Goal: Contribute content: Add original content to the website for others to see

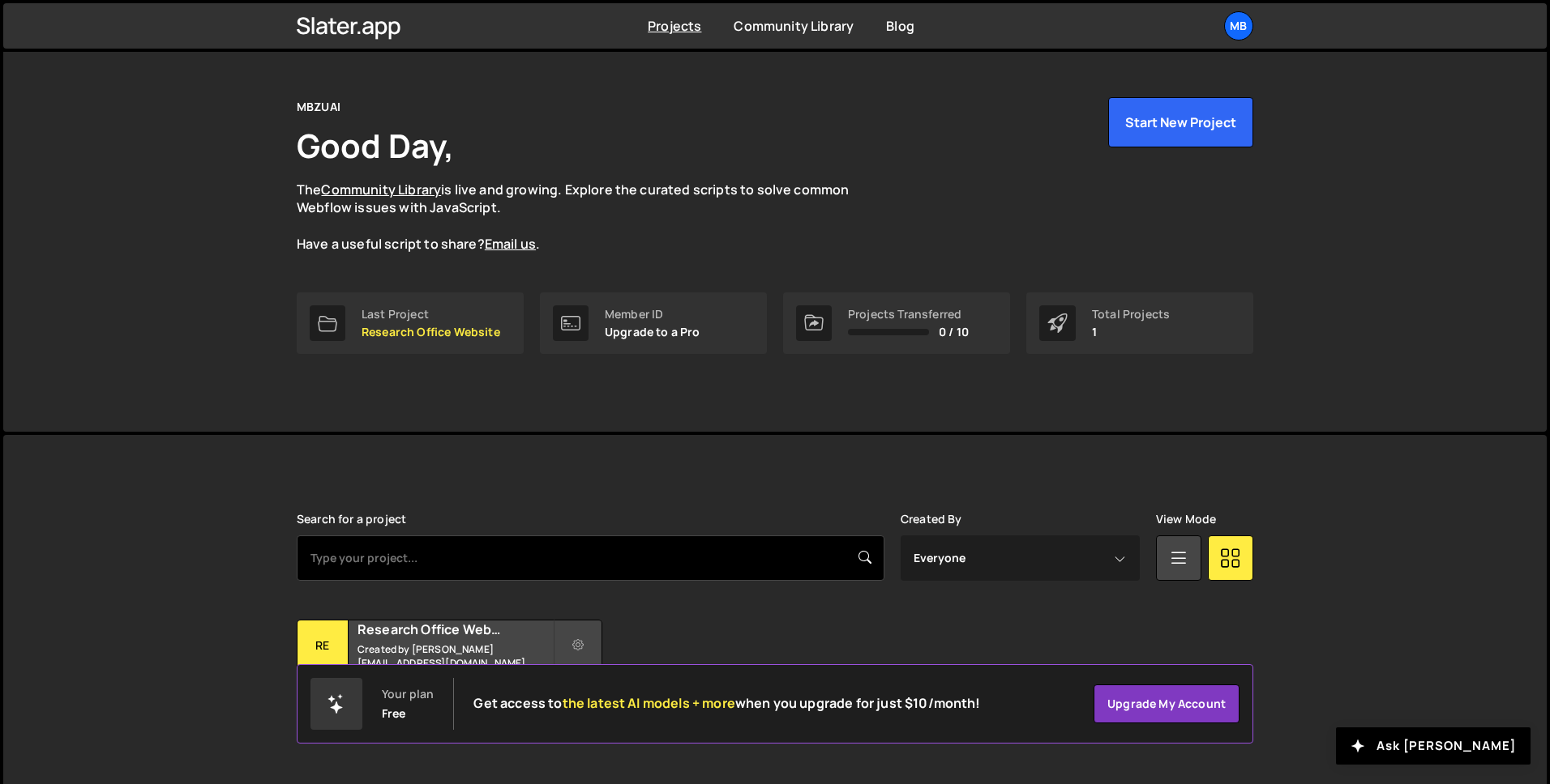
scroll to position [50, 0]
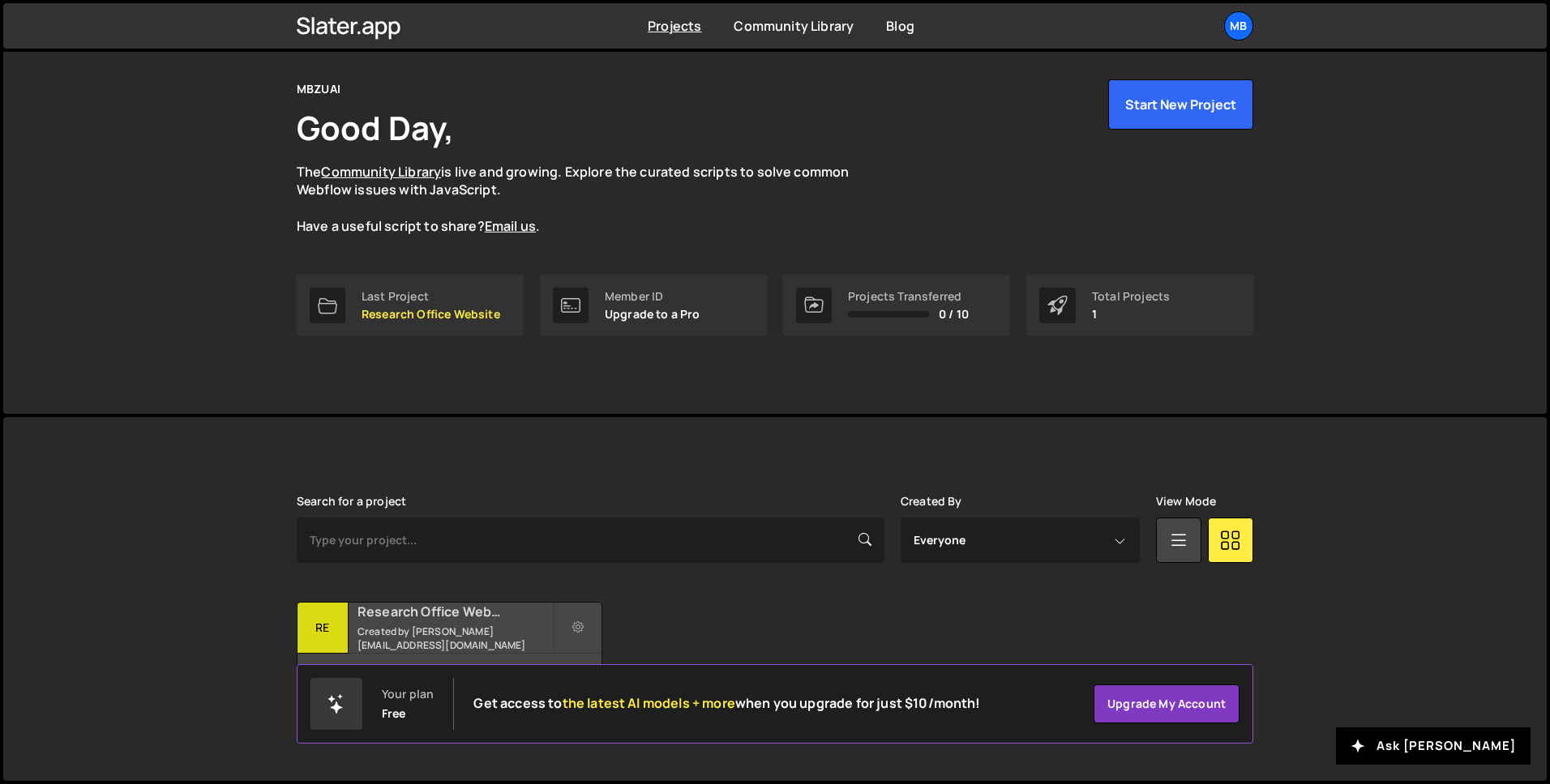
click at [423, 631] on small "Created by [PERSON_NAME][EMAIL_ADDRESS][DOMAIN_NAME]" at bounding box center [455, 638] width 195 height 27
click at [429, 619] on h2 "Research Office Website" at bounding box center [455, 612] width 195 height 18
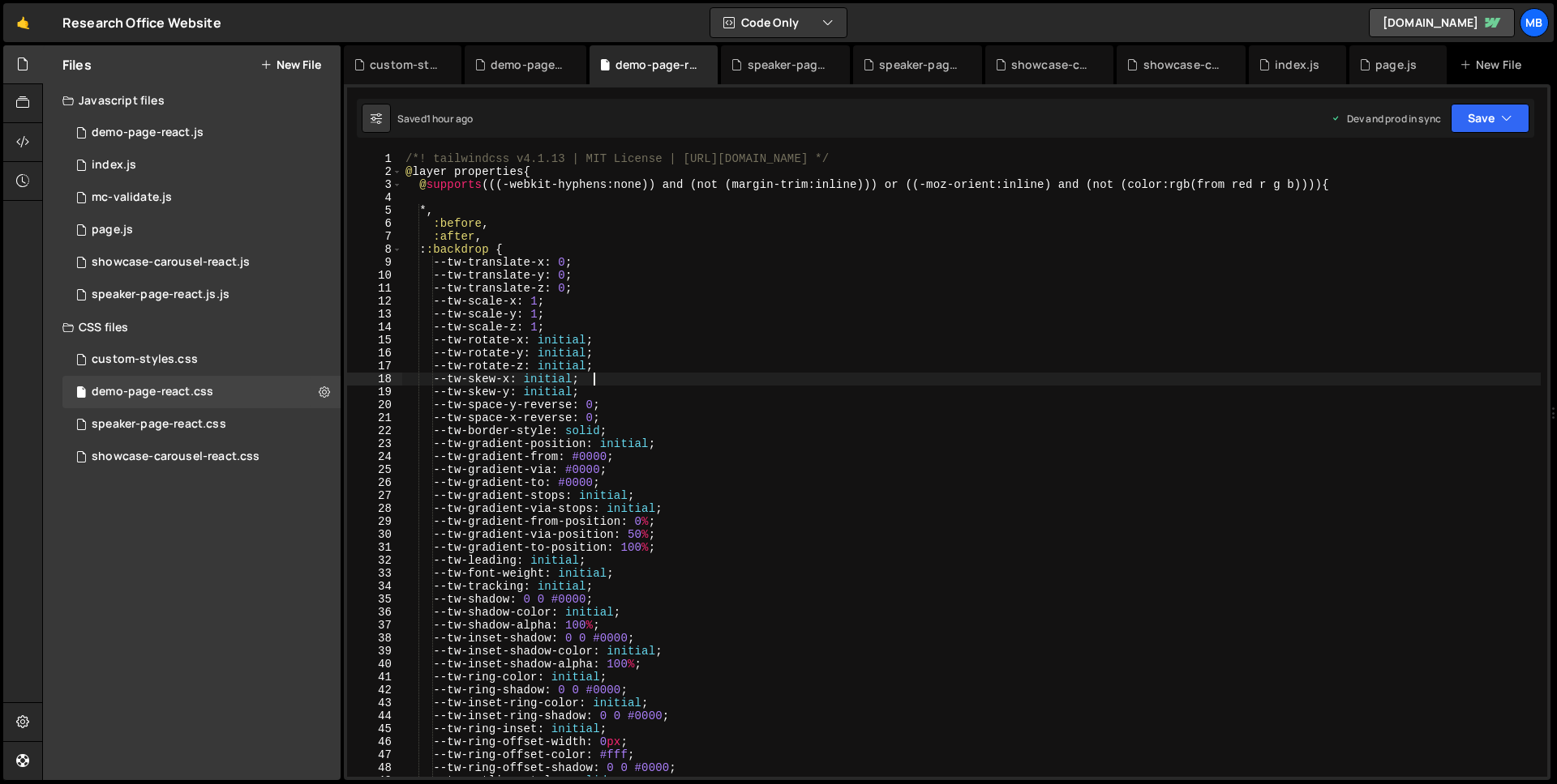
click at [813, 384] on div "/*! tailwindcss v4.1.13 | MIT License | https://tailwindcss.com */ @ layer prop…" at bounding box center [971, 478] width 1139 height 651
type textarea "}"
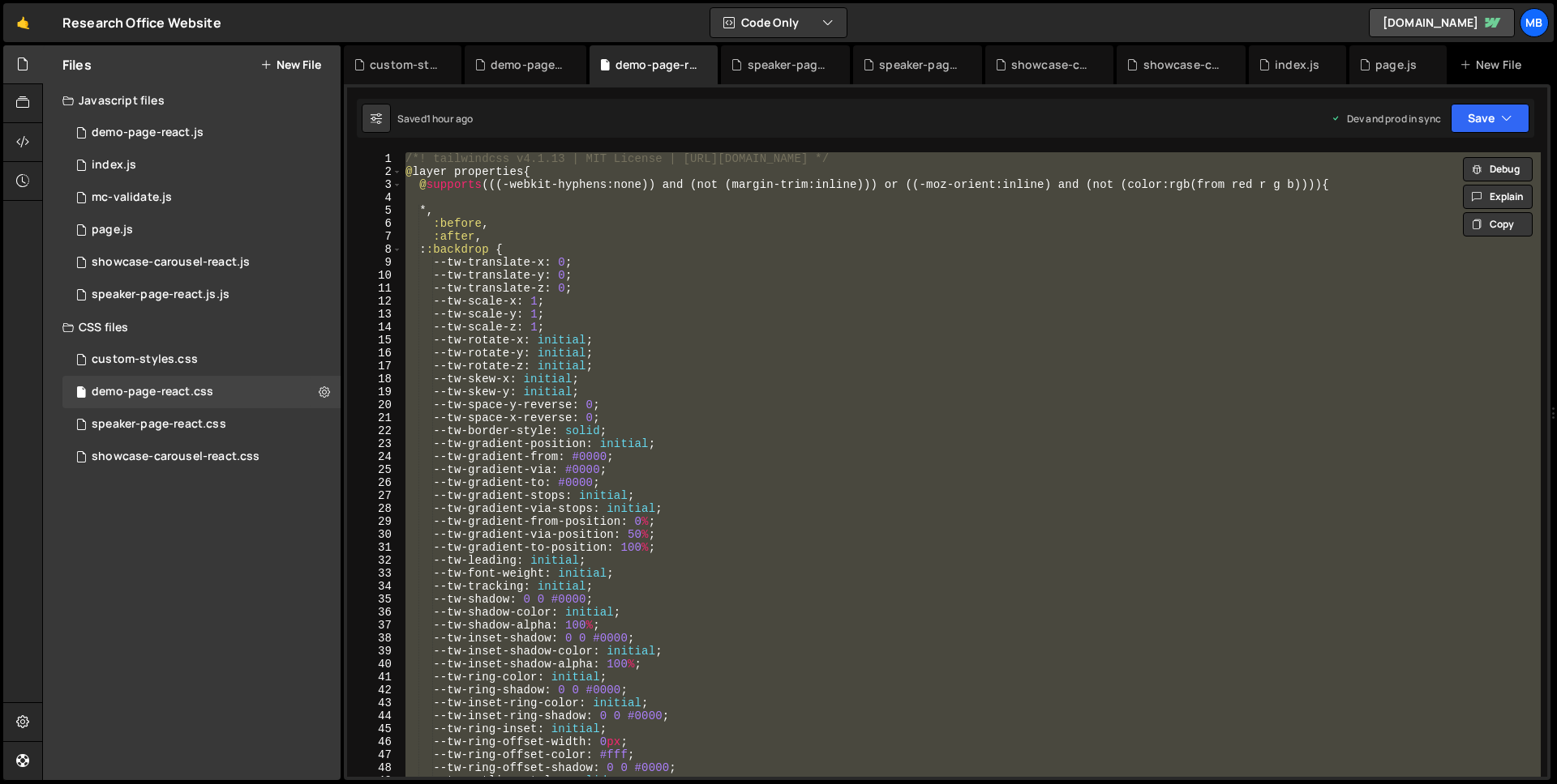
paste textarea
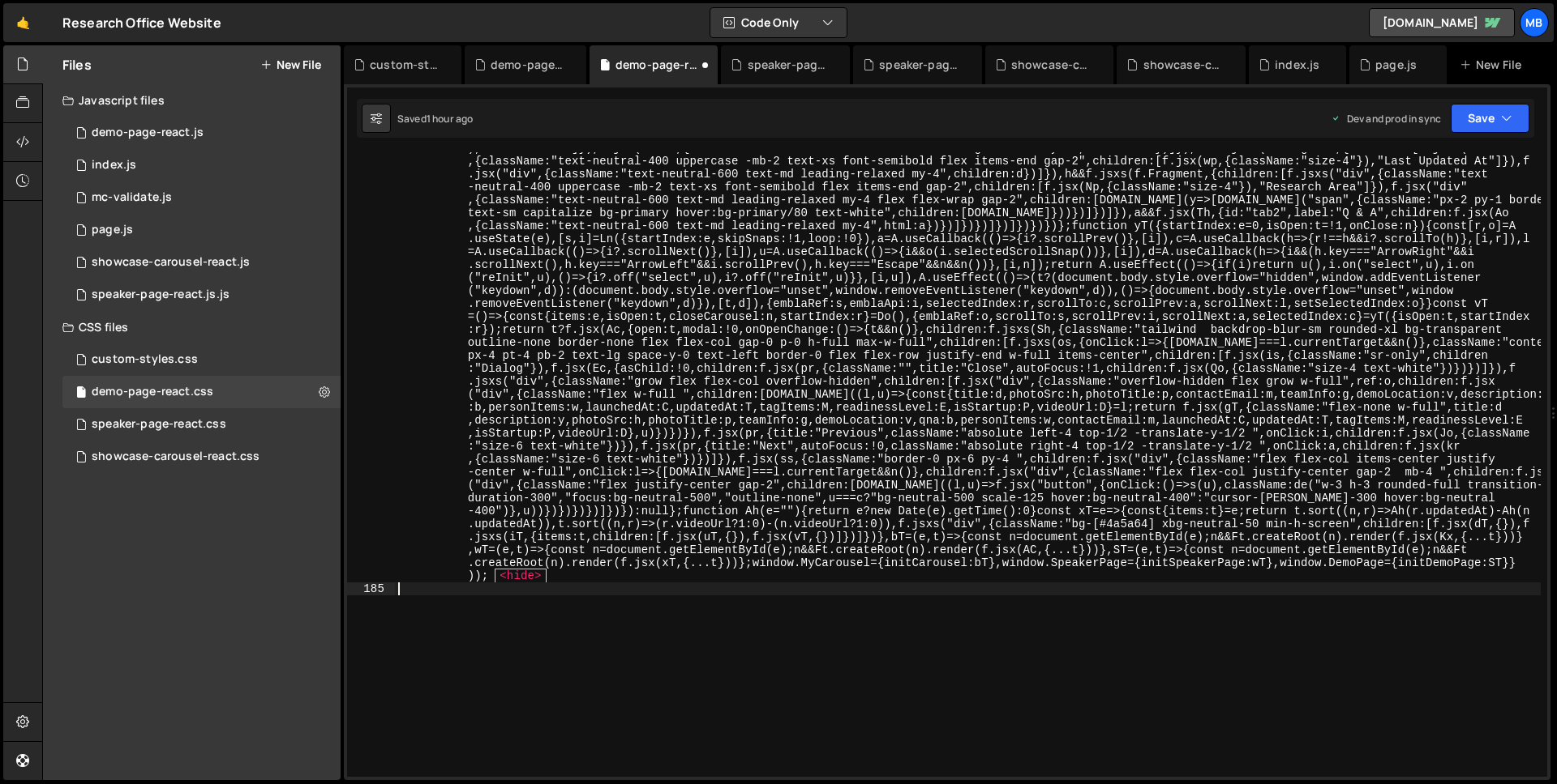
scroll to position [25926, 0]
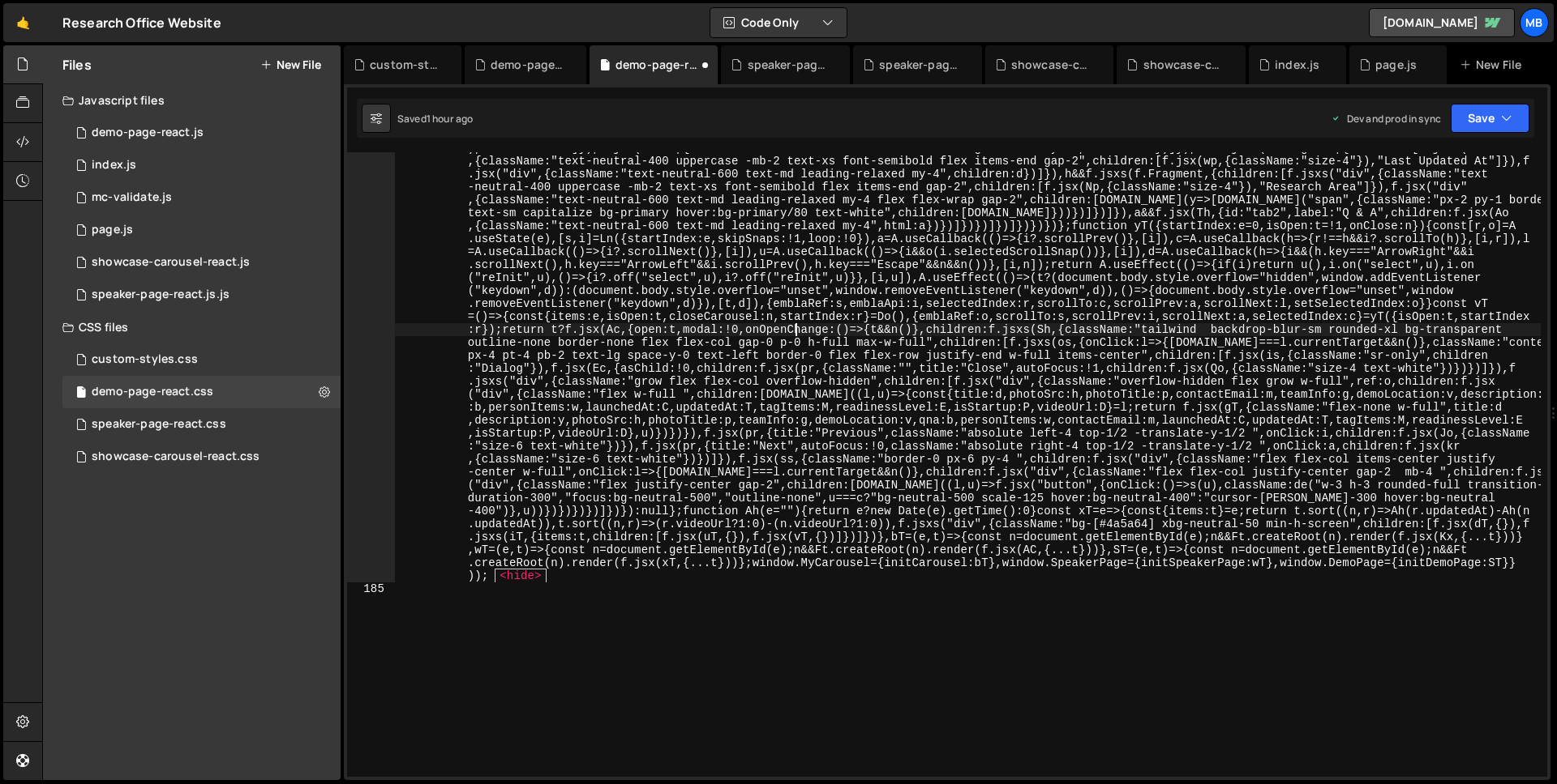
click at [797, 323] on div "`,children : [f.jsxs( " div " ,{className : " w-full h-64 relative overflow-hid…" at bounding box center [968, 1] width 1146 height 2440
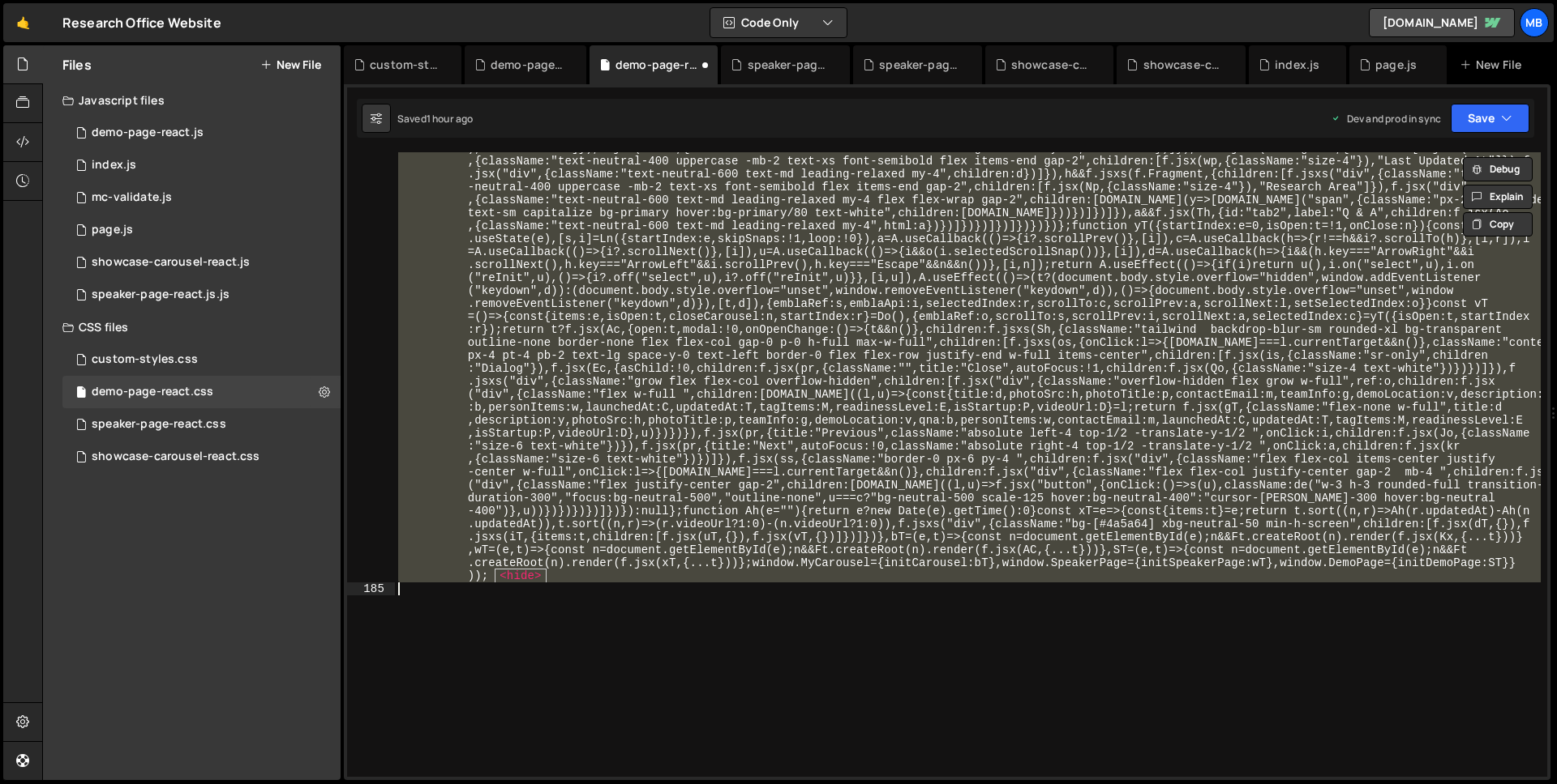
paste textarea
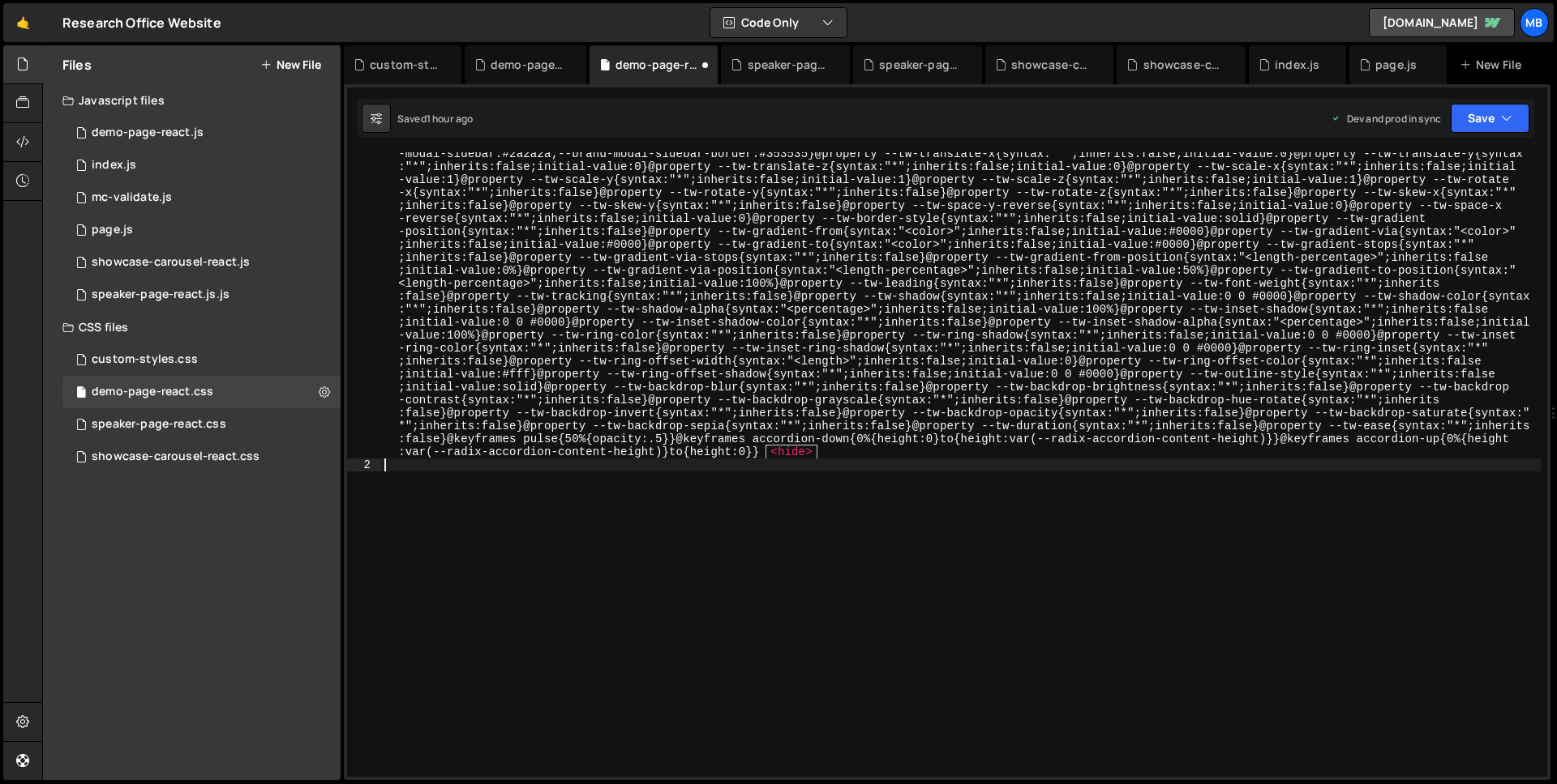
type textarea "@layer properties {"
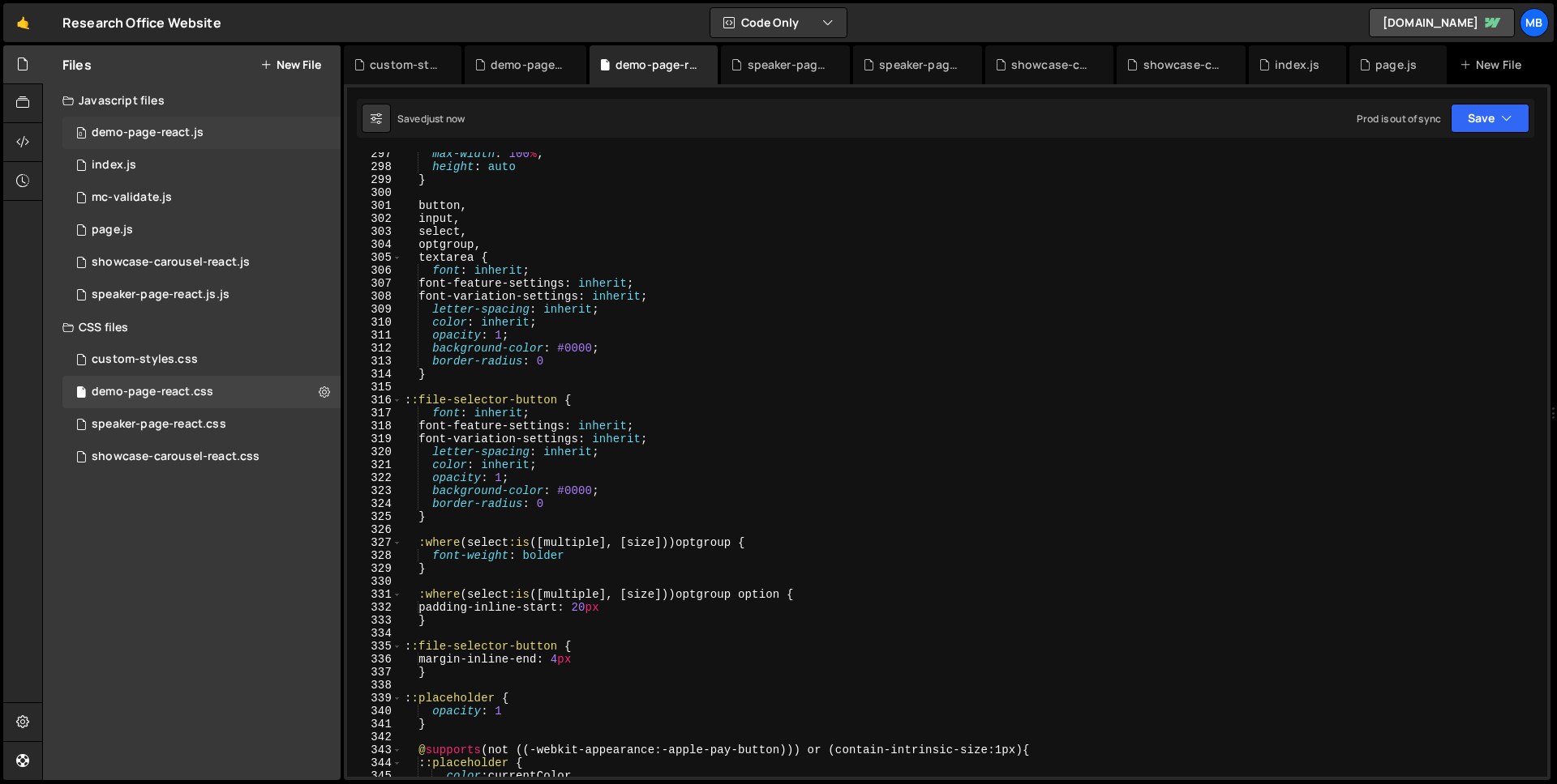
click at [196, 137] on div "demo-page-react.js" at bounding box center [147, 132] width 112 height 15
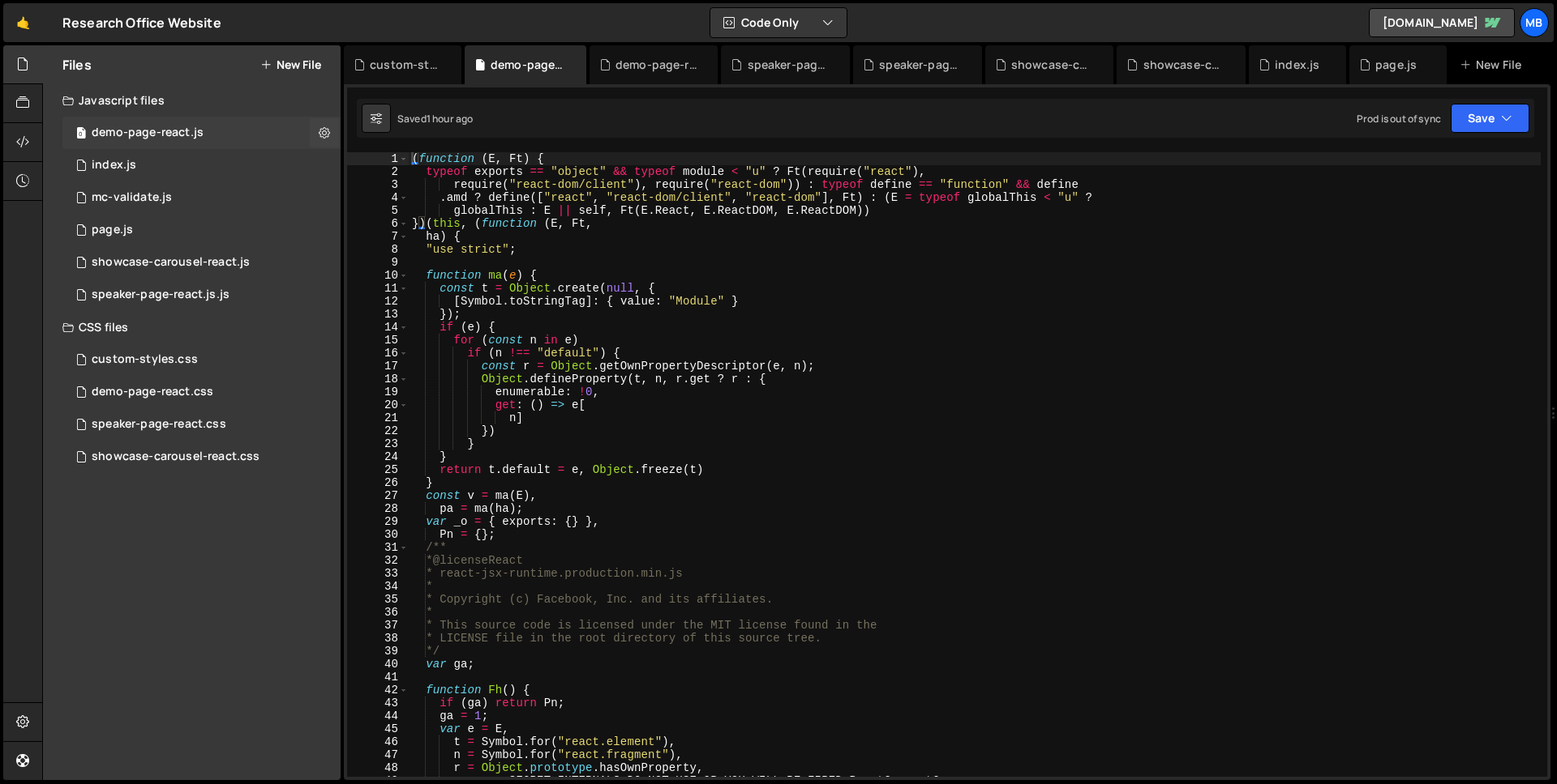
click at [196, 136] on div "demo-page-react.js" at bounding box center [147, 132] width 112 height 15
click at [213, 135] on div "0 demo-page-react.js 0" at bounding box center [201, 133] width 278 height 32
click at [690, 249] on div "( function ( E , Ft ) { typeof exports == "object" && typeof module < "u" ? Ft …" at bounding box center [975, 478] width 1132 height 651
type textarea "}));"
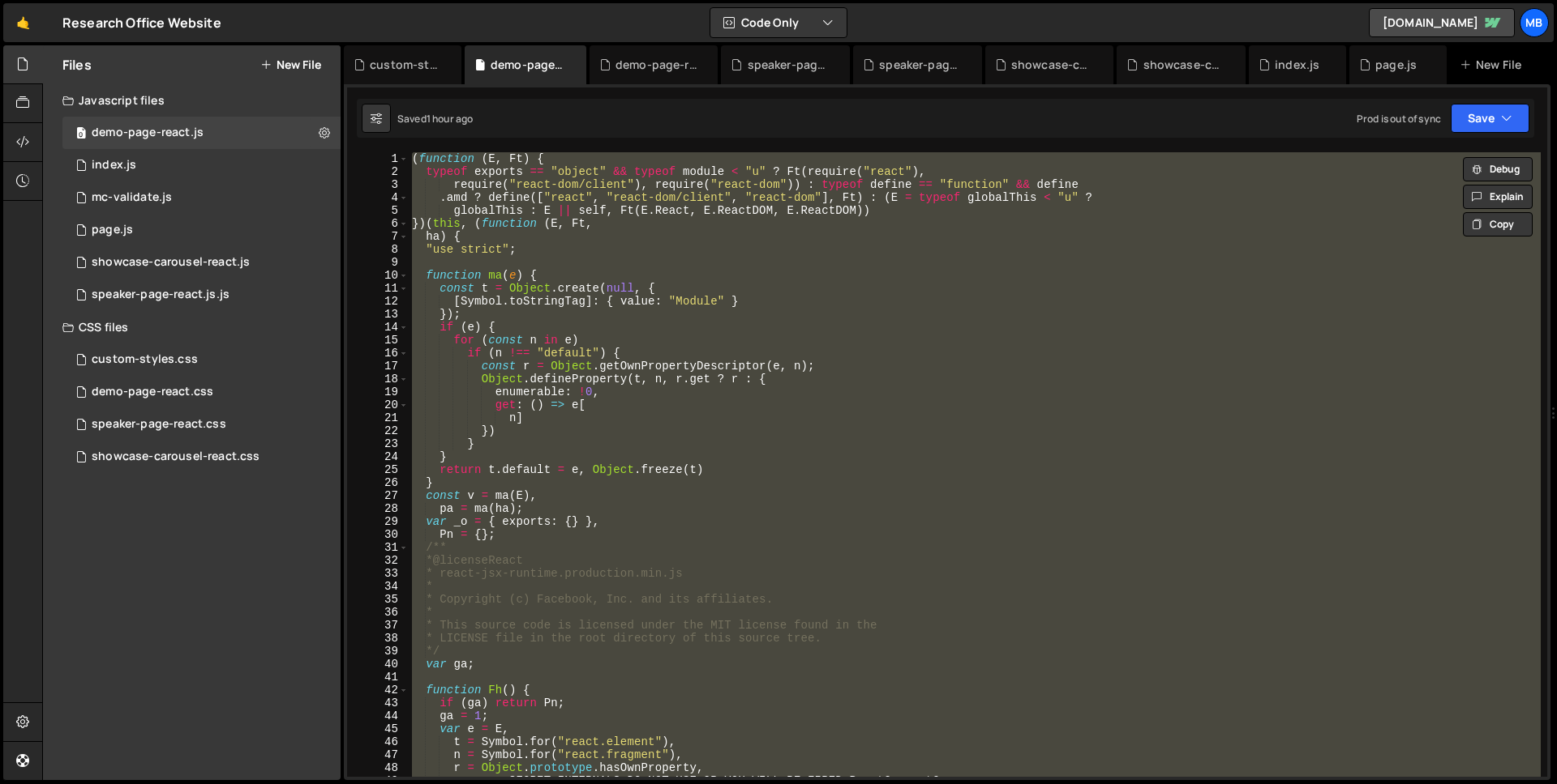
paste textarea
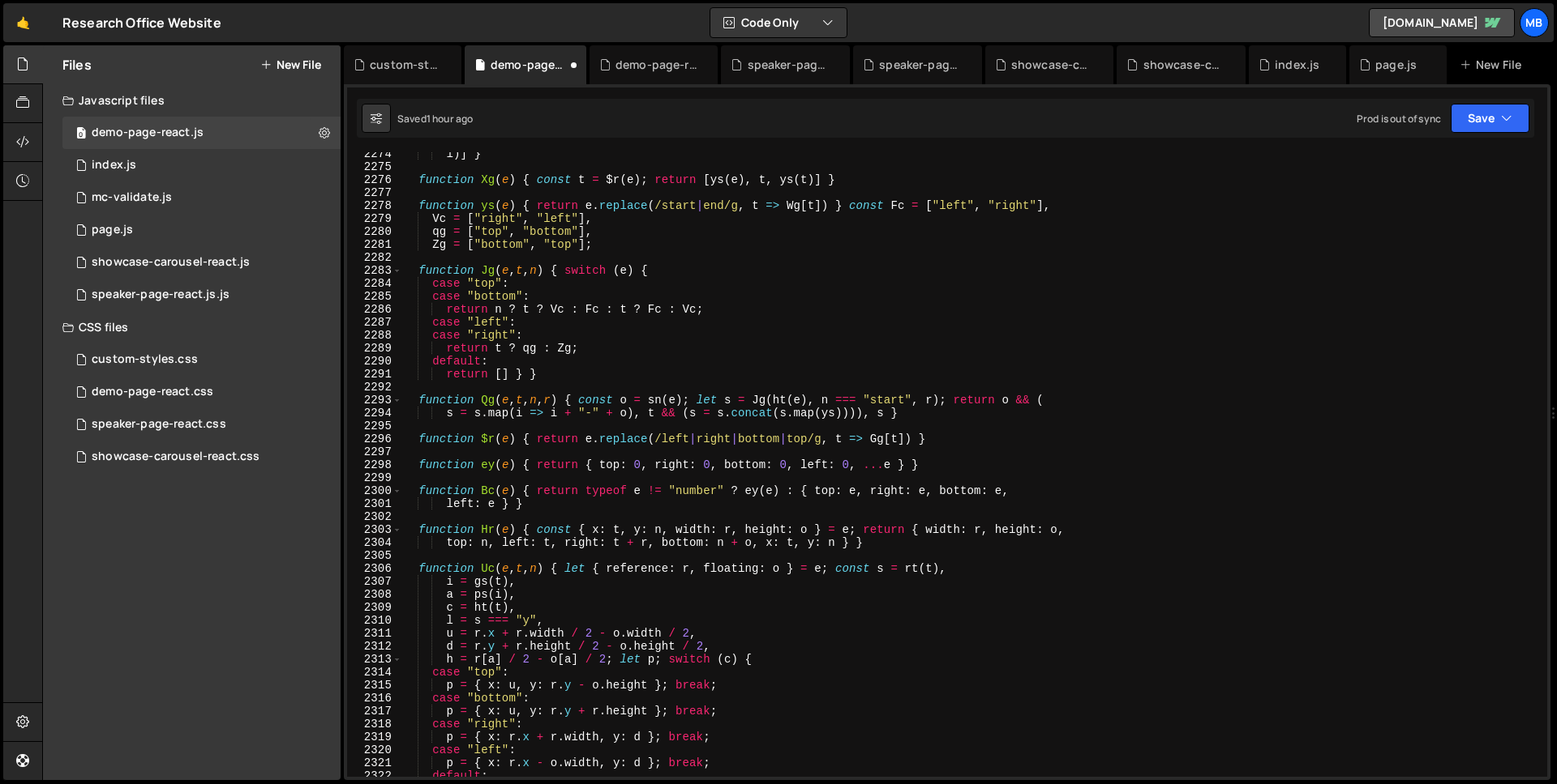
scroll to position [279, 0]
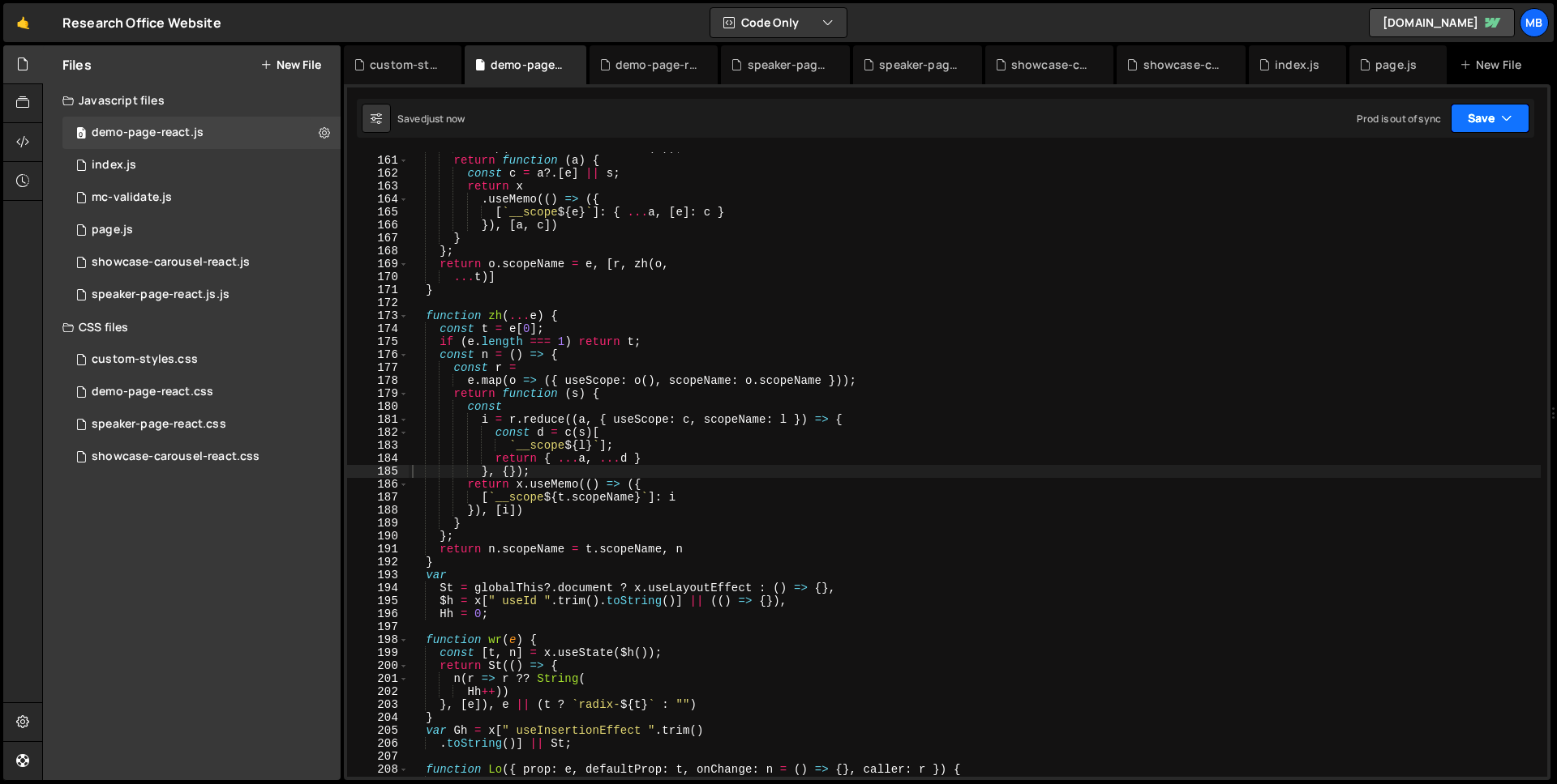
click at [1475, 125] on button "Save" at bounding box center [1490, 119] width 79 height 29
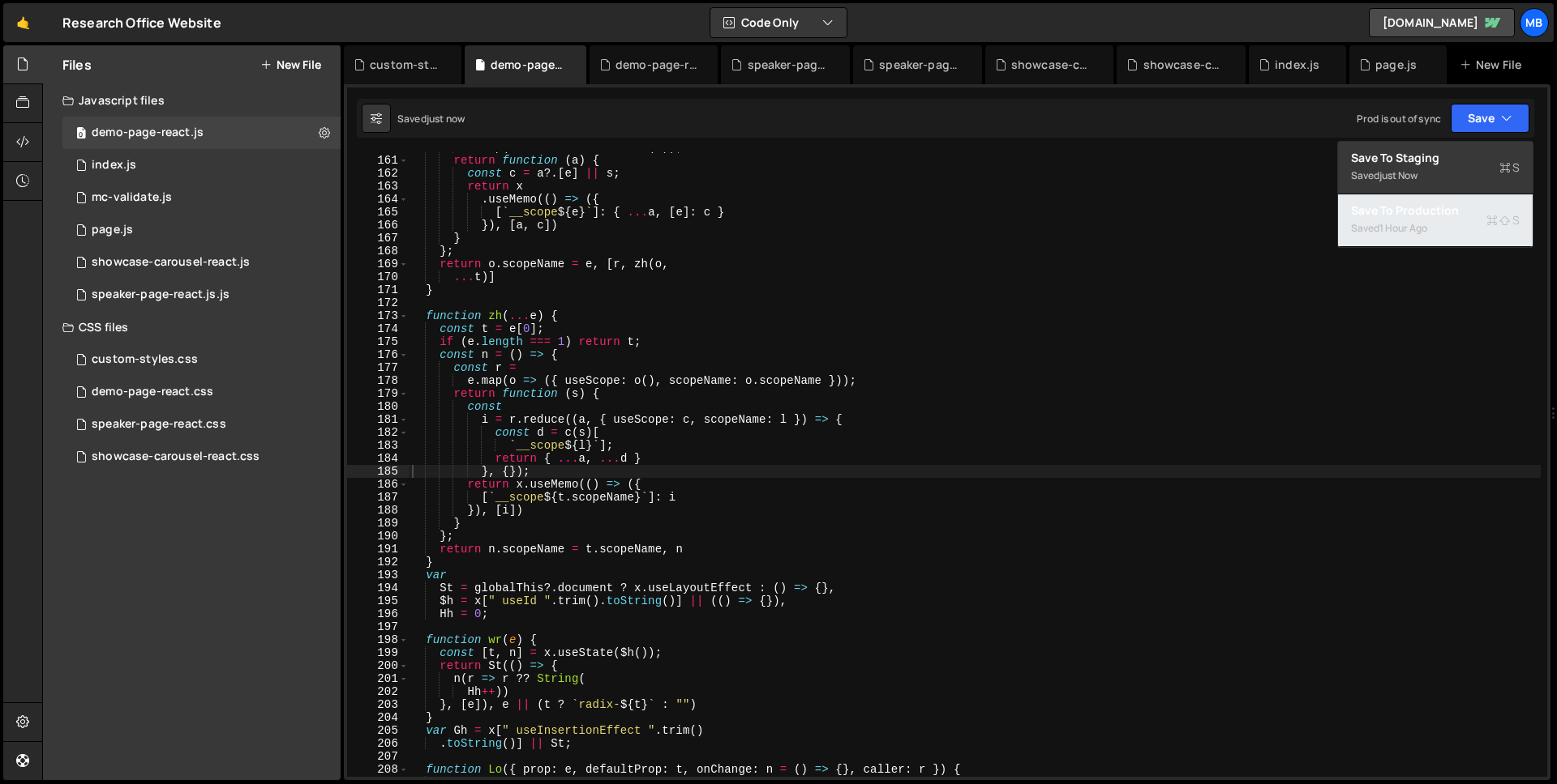
click at [1457, 218] on div "Saved 1 hour ago" at bounding box center [1435, 228] width 169 height 20
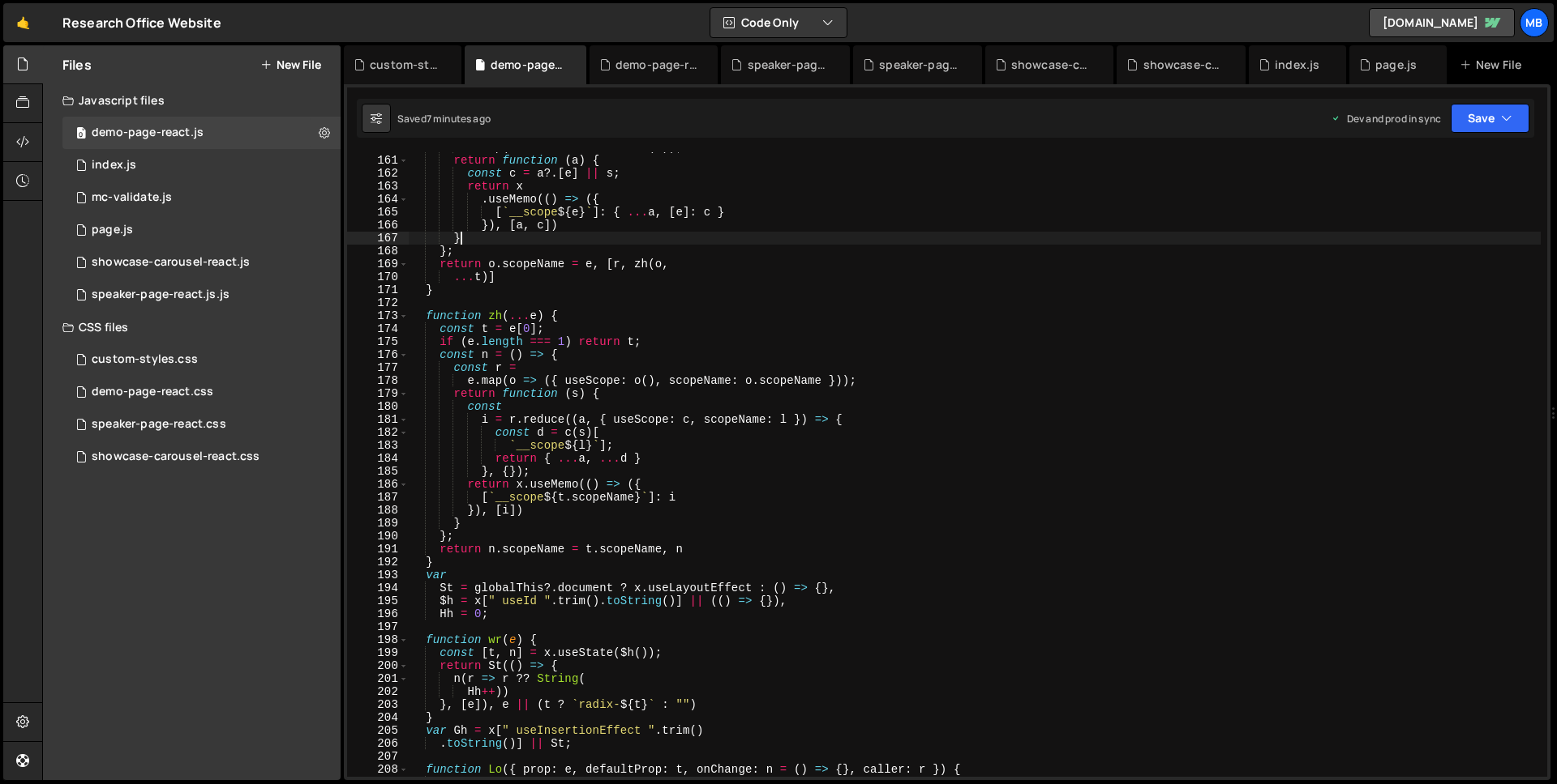
click at [920, 237] on div "n . map ( i => x . createContext ( i )) ; return function ( a ) { const c = a ?…" at bounding box center [975, 466] width 1132 height 651
click at [866, 284] on div "n . map ( i => x . createContext ( i )) ; return function ( a ) { const c = a ?…" at bounding box center [975, 466] width 1132 height 651
type textarea "}));"
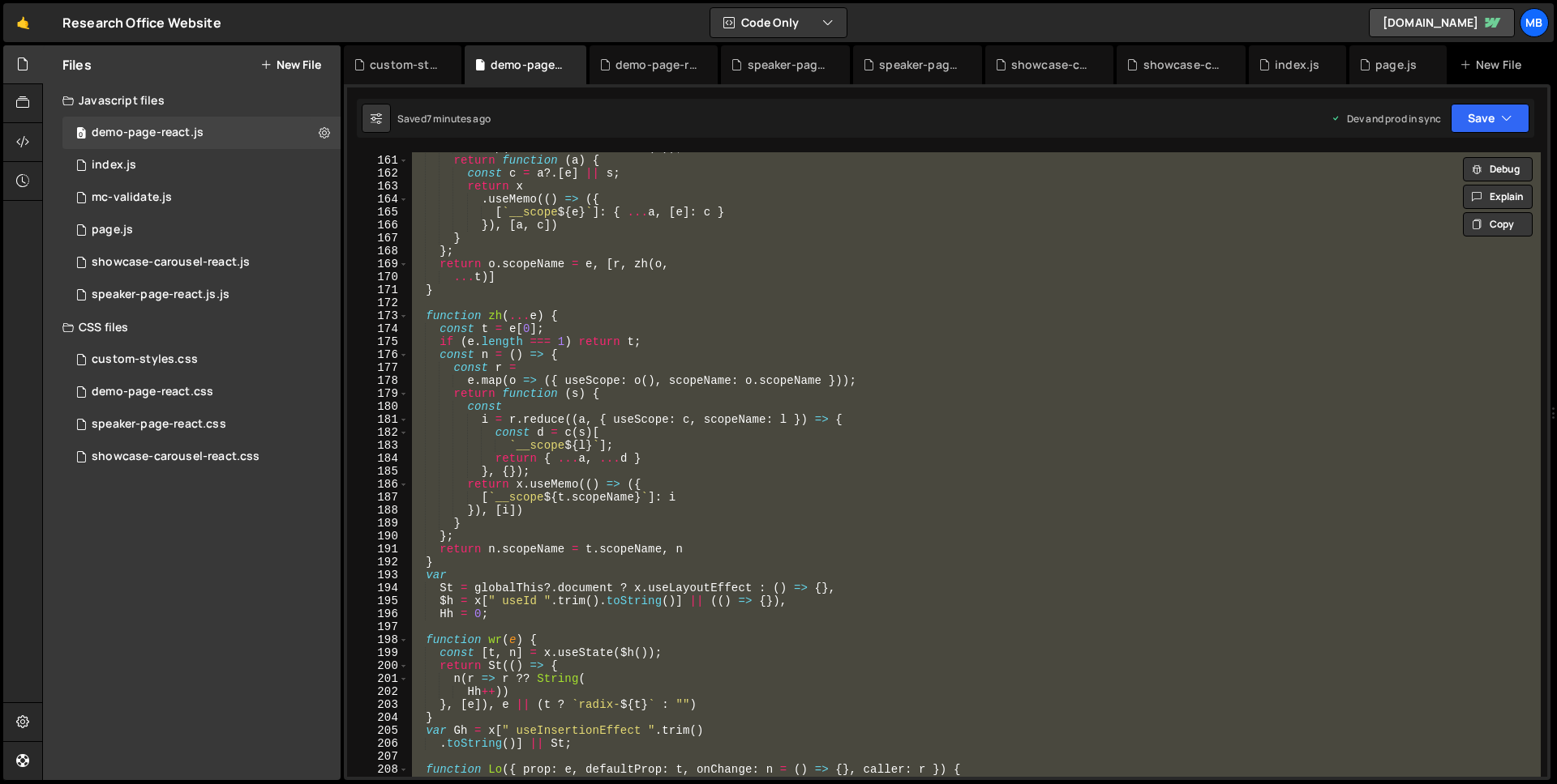
paste textarea
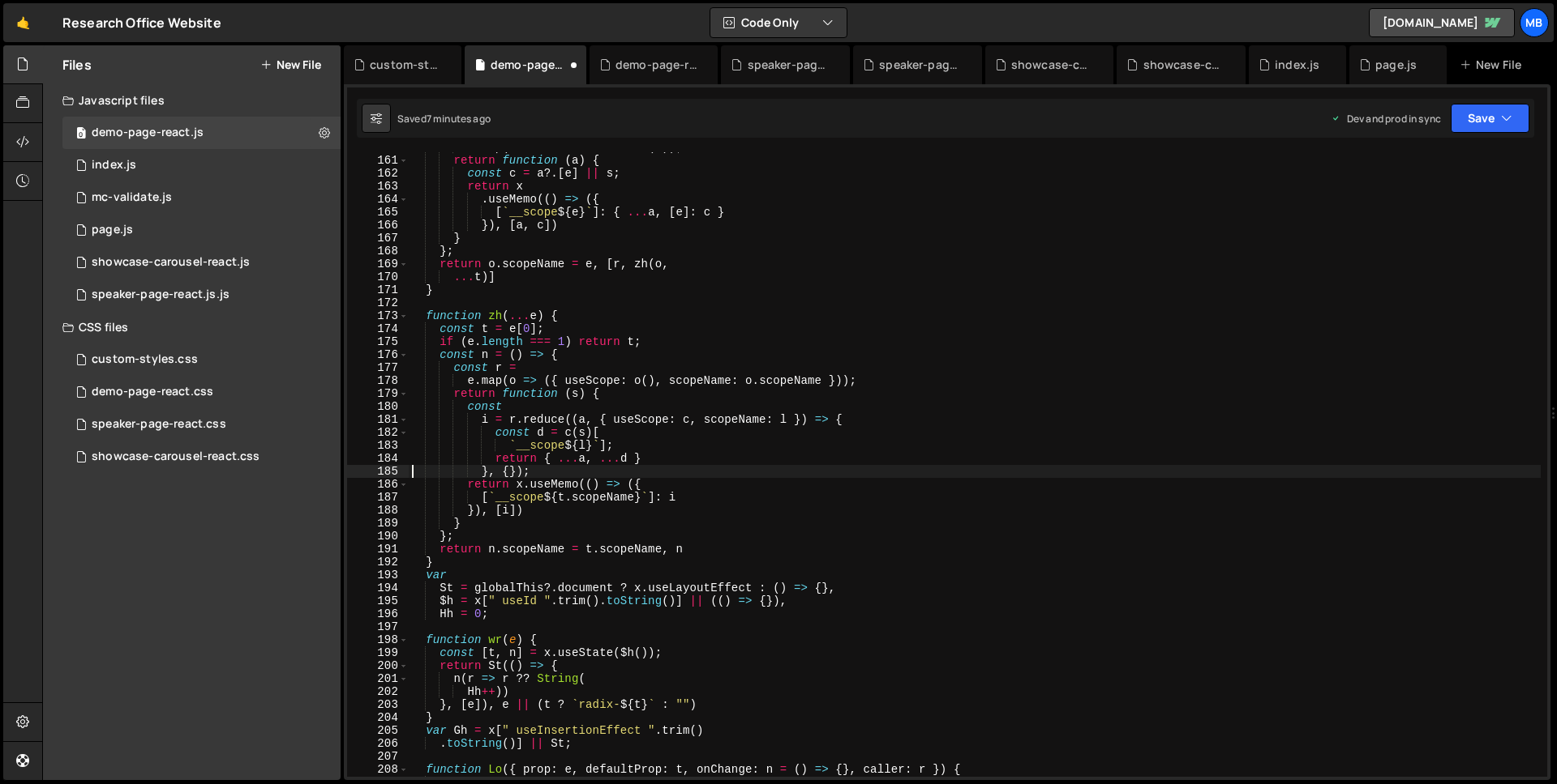
type textarea "}, {});"
click at [198, 394] on div "demo-page-react.css" at bounding box center [152, 392] width 121 height 15
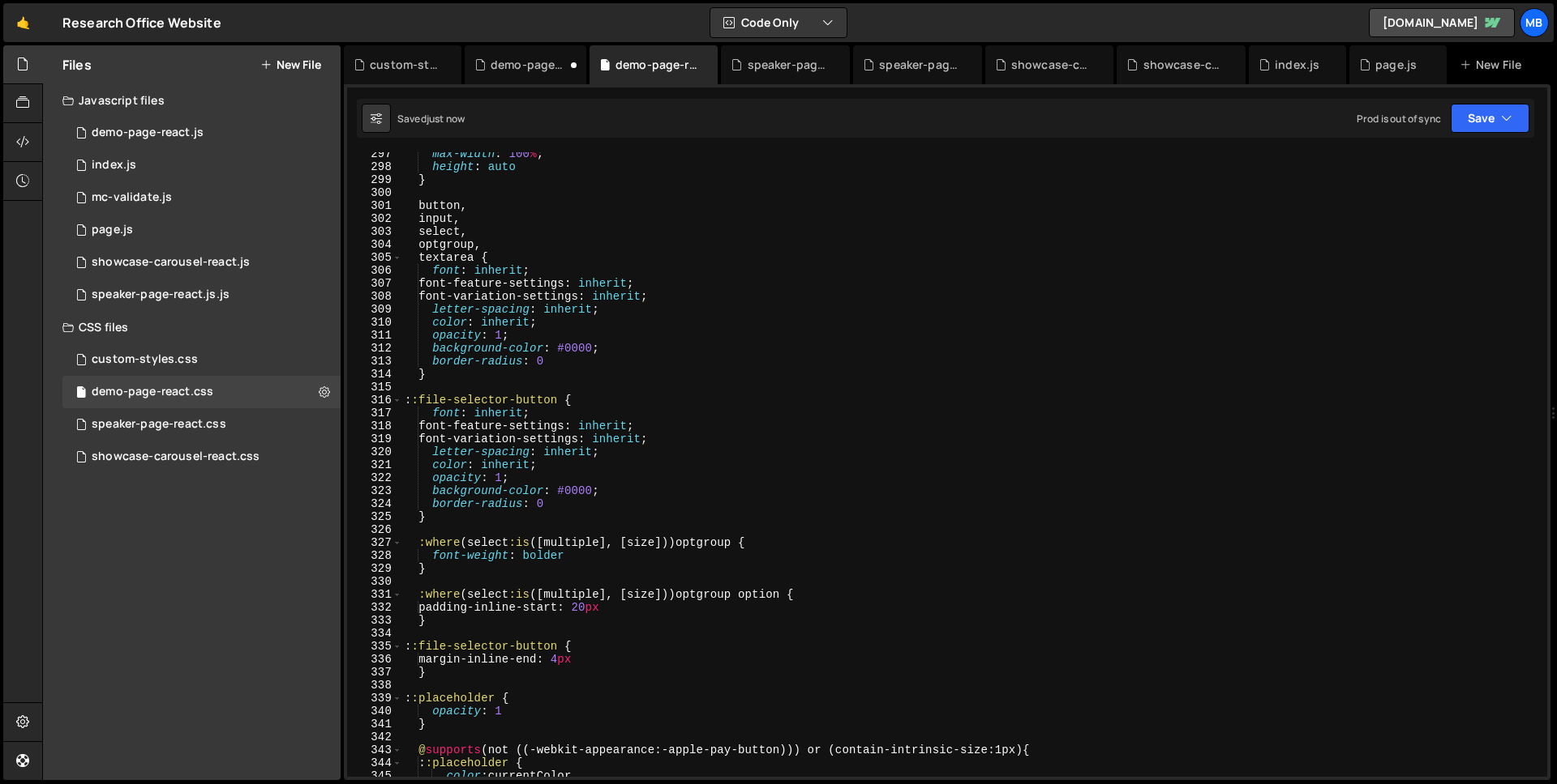
click at [657, 250] on div "max-width : 100 % ; height : auto } button , input , select , optgroup , textar…" at bounding box center [971, 473] width 1139 height 651
type textarea "}"
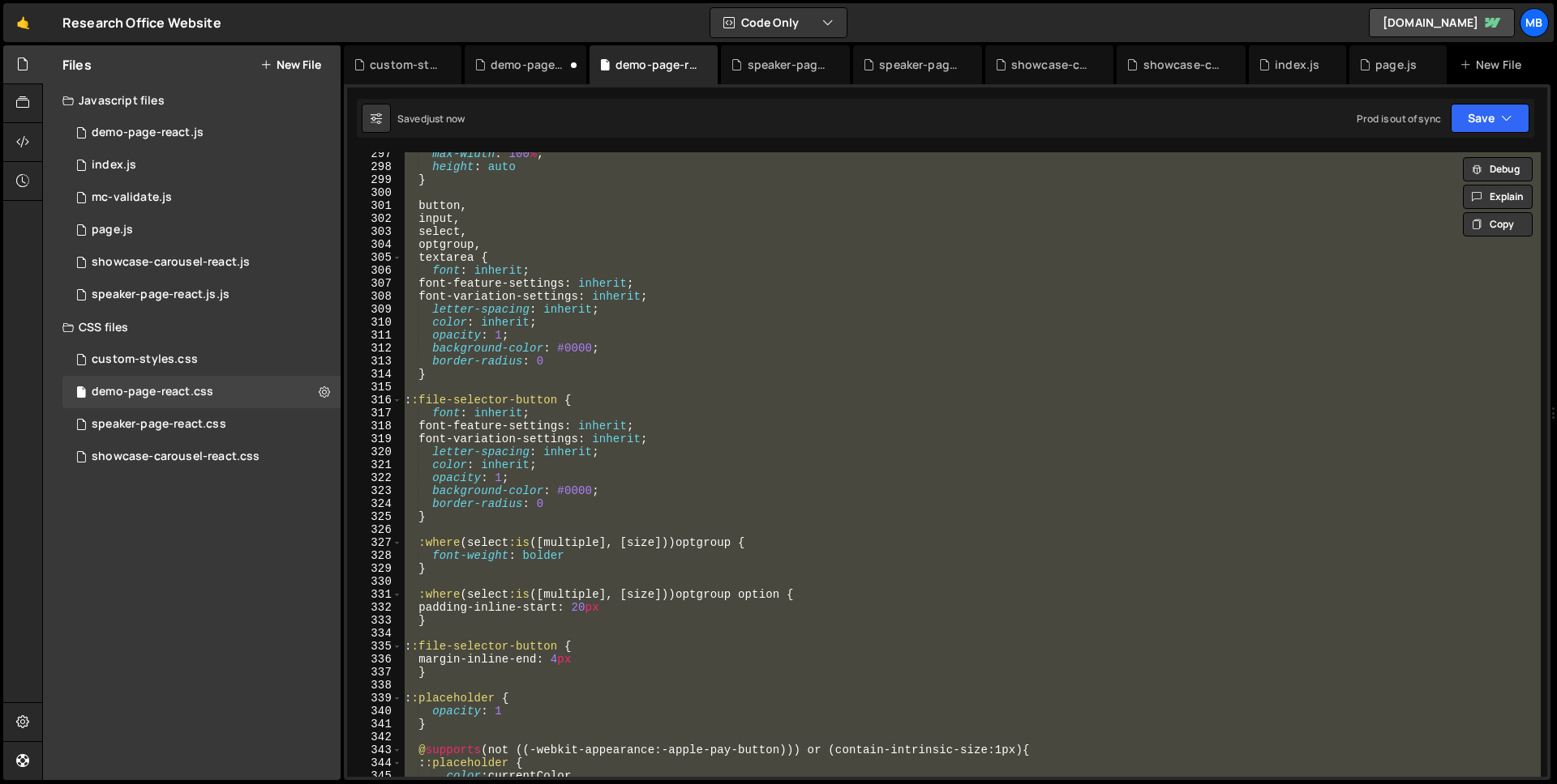
paste textarea
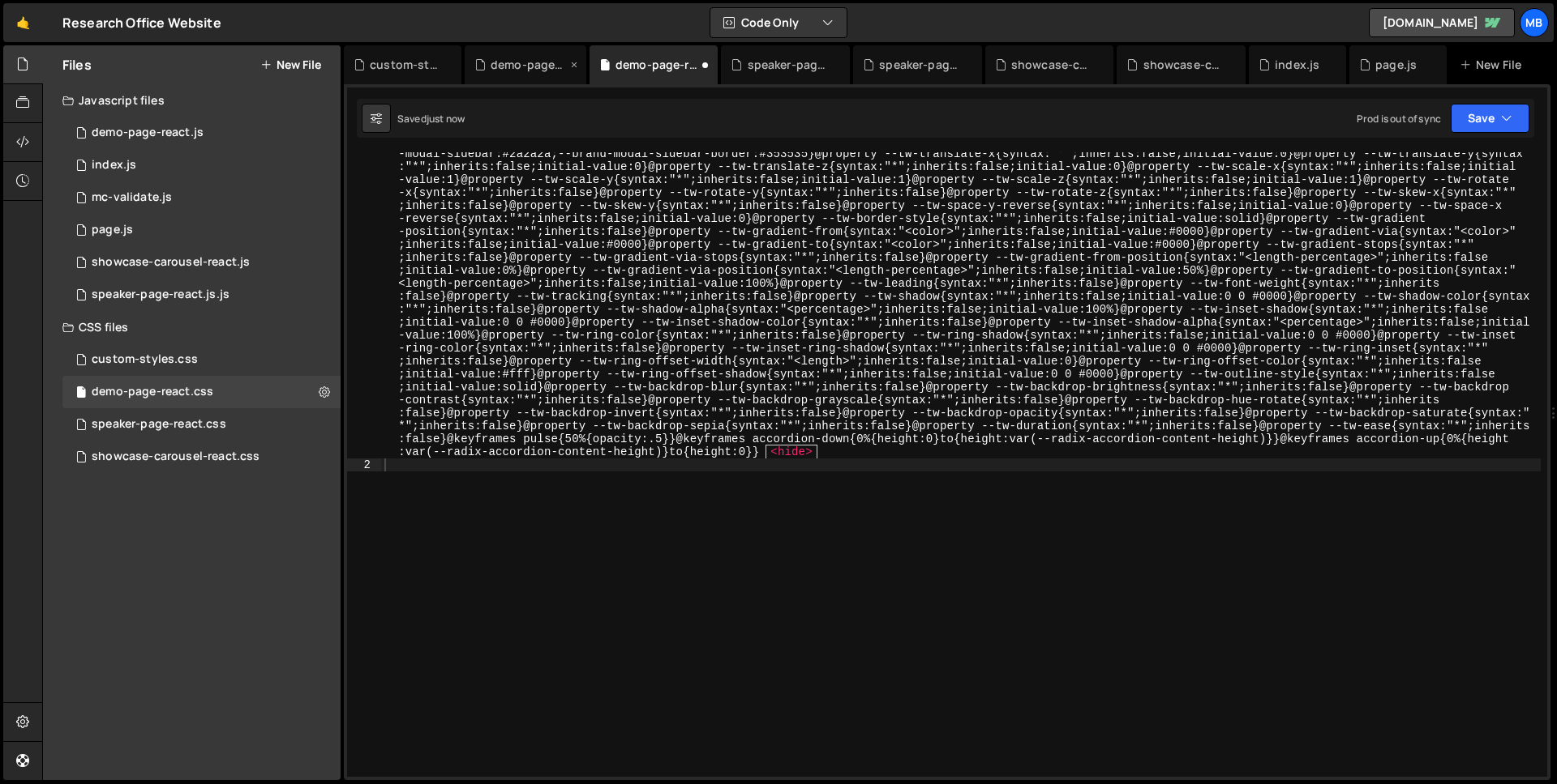
click at [504, 59] on div "demo-page-react.js" at bounding box center [528, 64] width 76 height 16
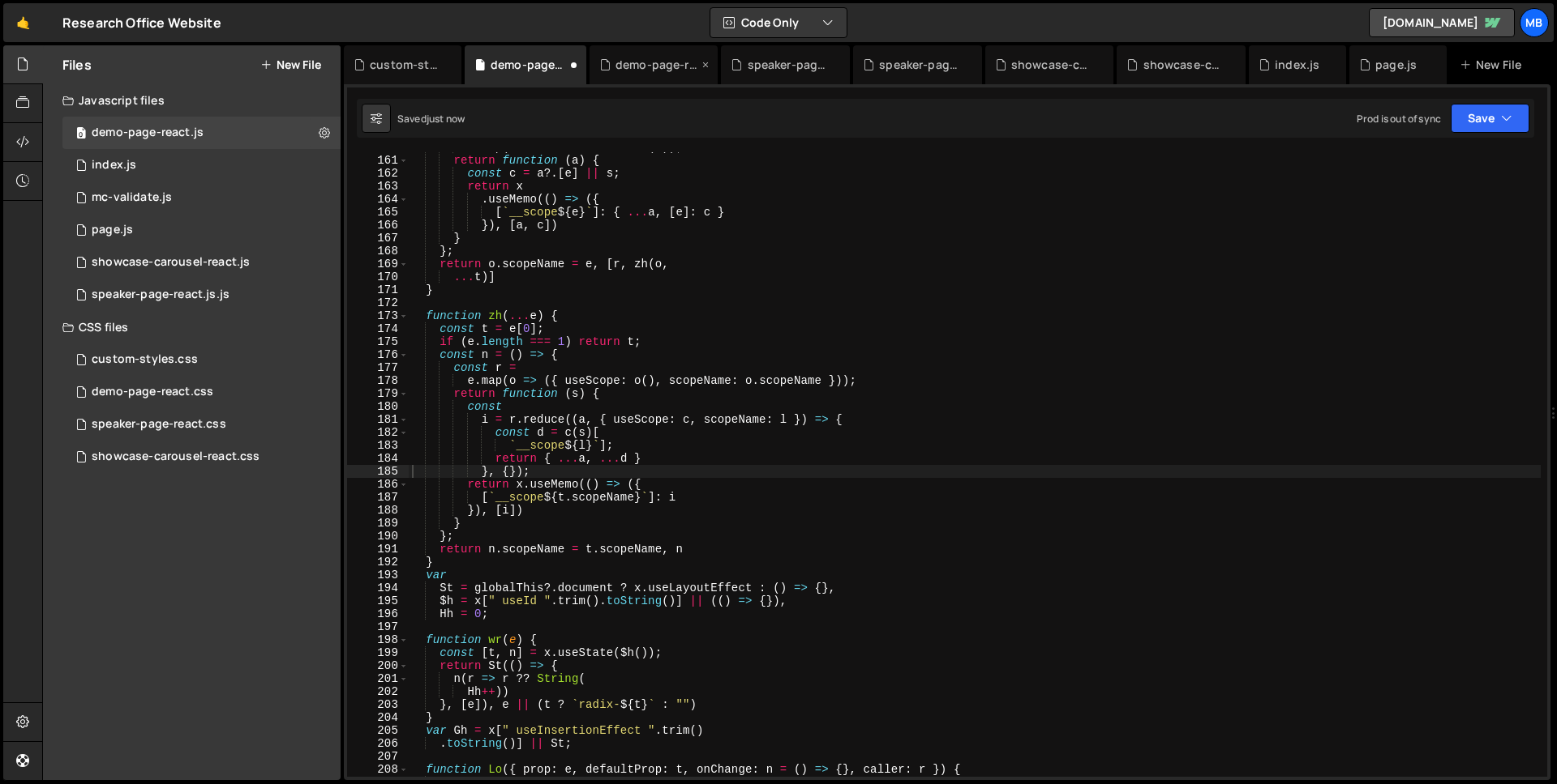
click at [672, 59] on div "demo-page-react.css" at bounding box center [656, 64] width 83 height 16
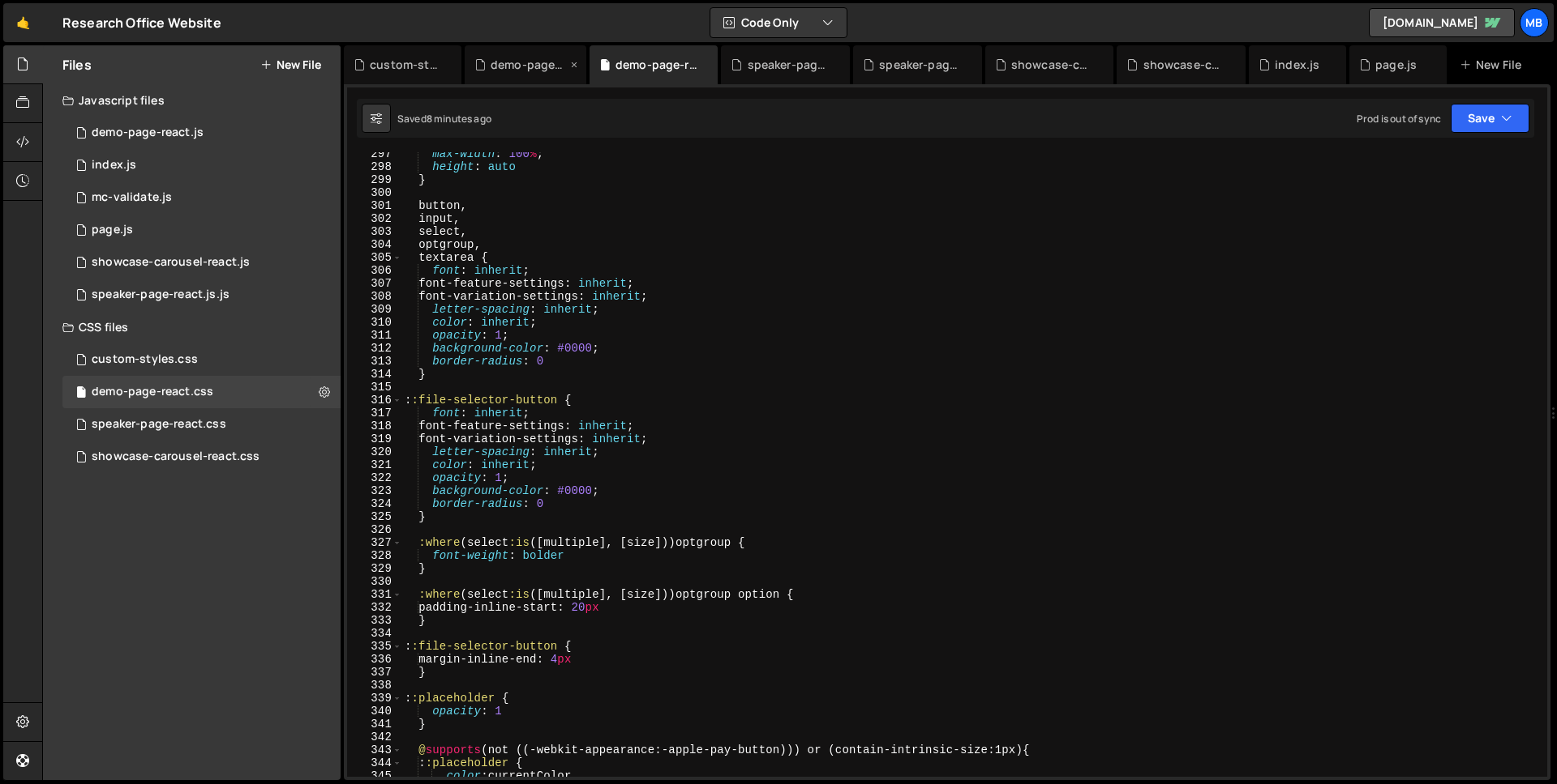
click at [509, 60] on div "demo-page-react.js" at bounding box center [528, 64] width 76 height 16
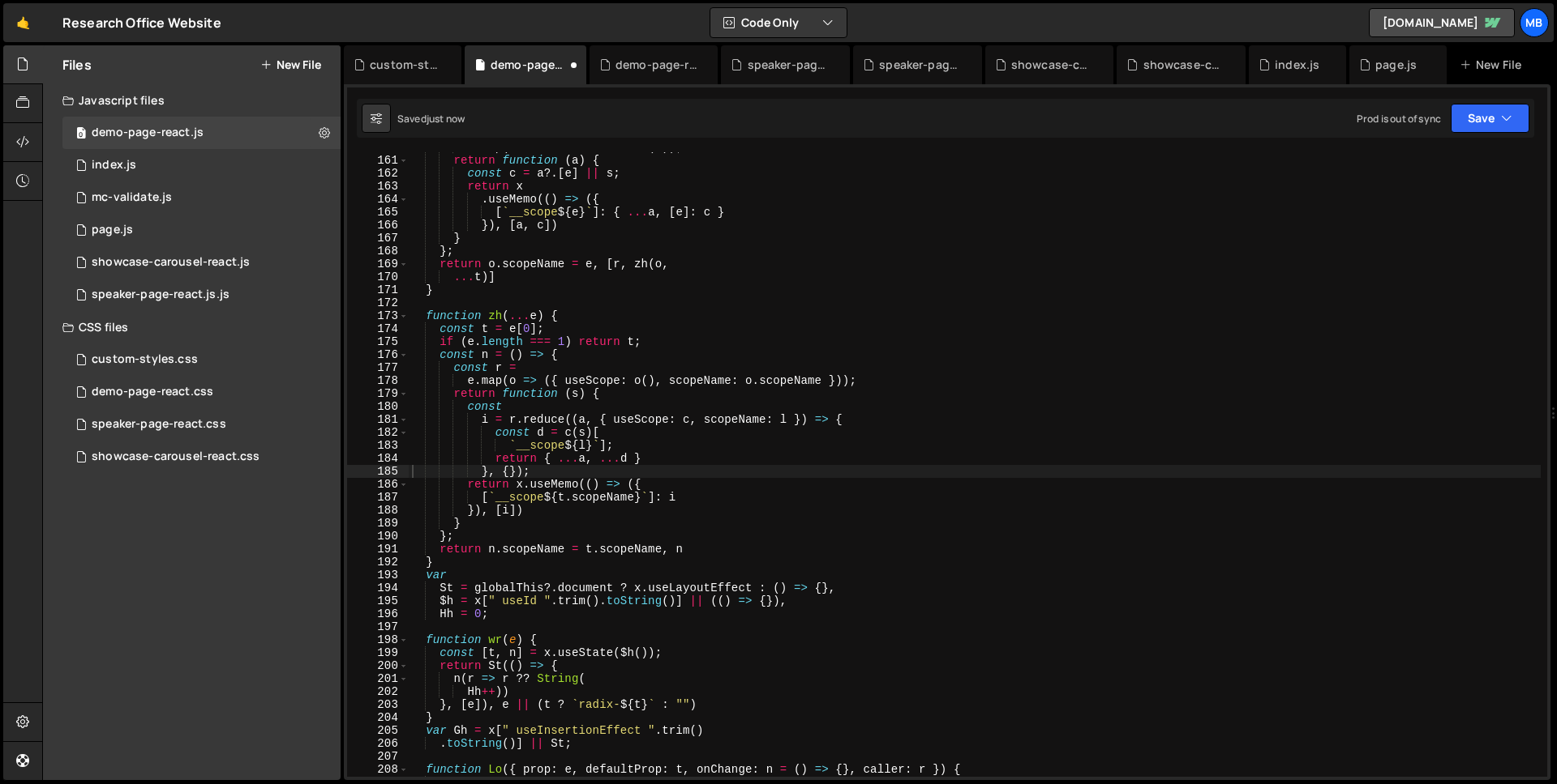
type textarea "return o.scopeName = e, [r, zh(o,"
click at [1309, 264] on div "n . map ( i => x . createContext ( i )) ; return function ( a ) { const c = a ?…" at bounding box center [975, 466] width 1132 height 651
click at [615, 81] on div "demo-page-react.css" at bounding box center [653, 65] width 129 height 39
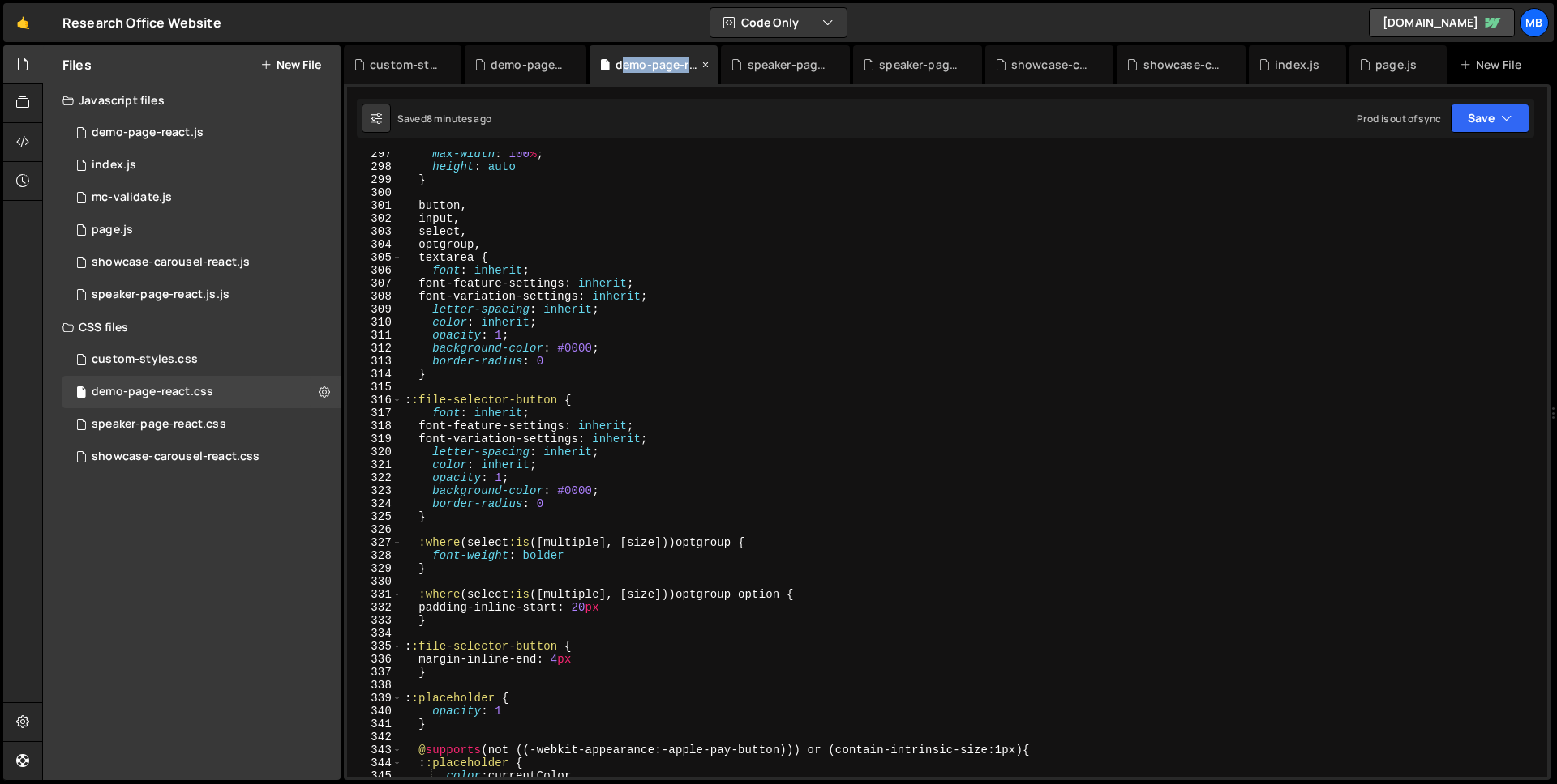
click at [618, 73] on div "demo-page-react.css" at bounding box center [653, 65] width 129 height 39
click at [1481, 107] on button "Save" at bounding box center [1490, 119] width 79 height 29
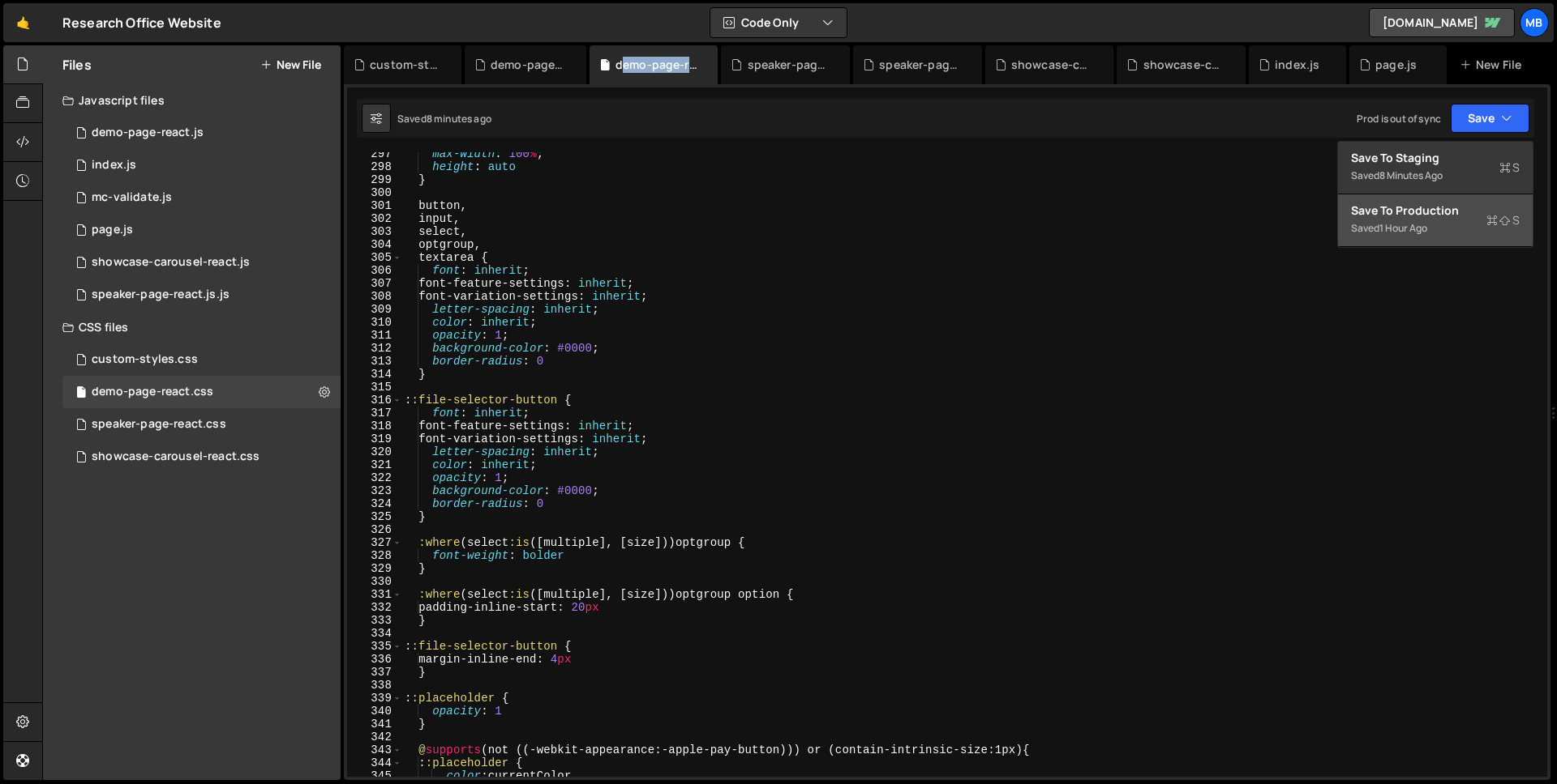
click at [1478, 210] on div "Save to Production S" at bounding box center [1435, 210] width 169 height 16
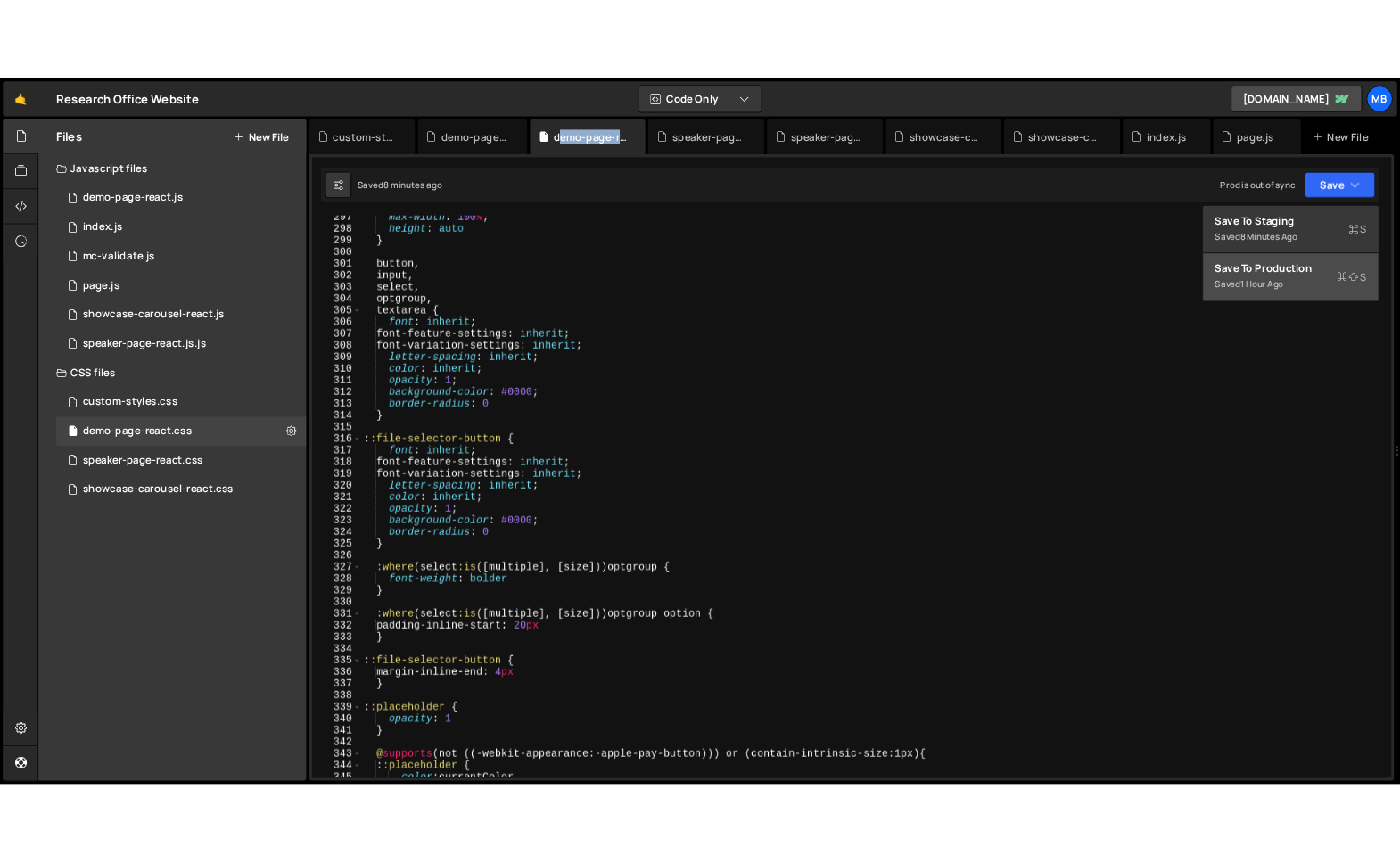
scroll to position [0, 0]
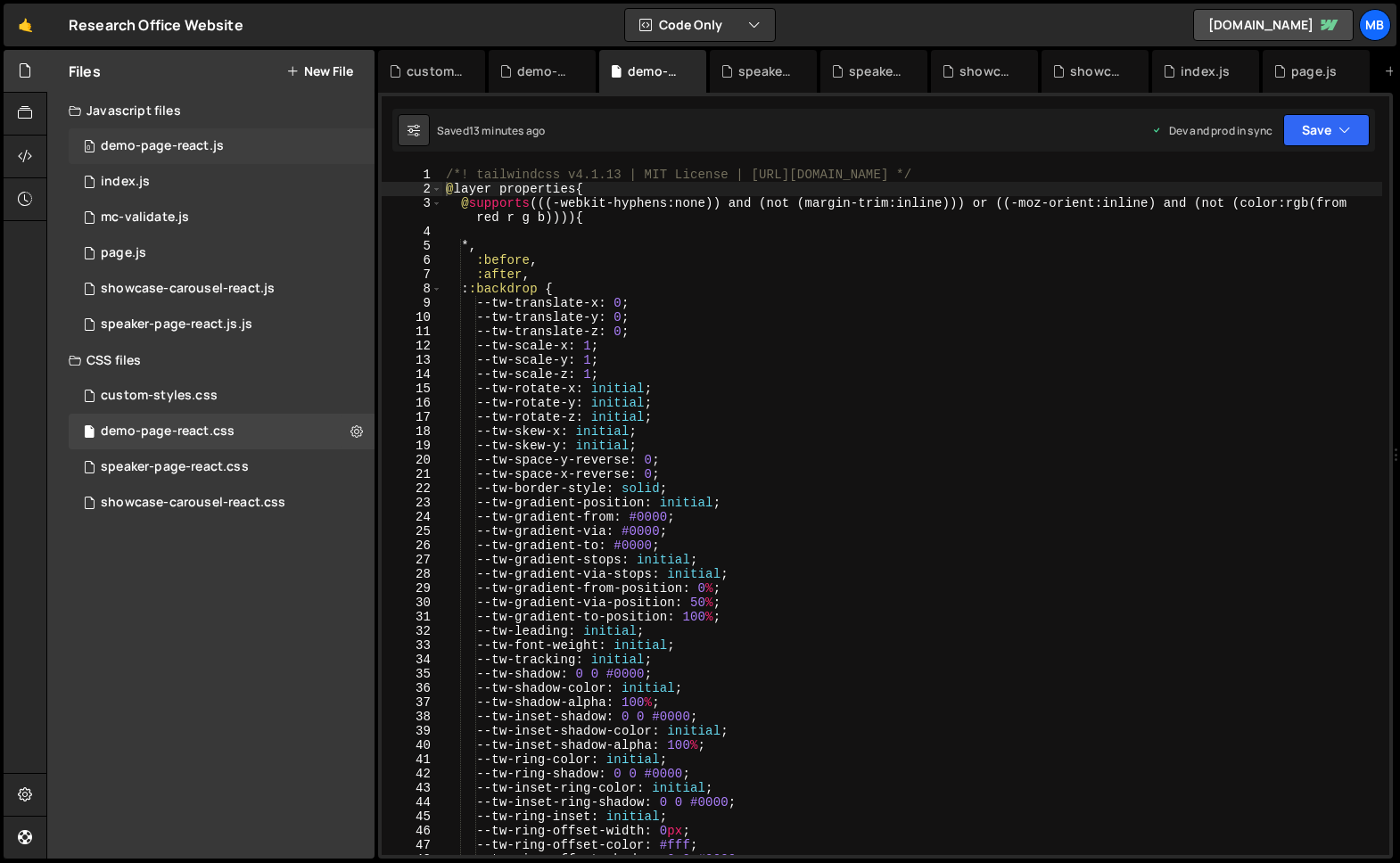
click at [209, 141] on div "demo-page-react.js" at bounding box center [162, 146] width 123 height 16
click at [803, 274] on div "/*! tailwindcss v4.1.13 | MIT License | https://tailwindcss.com */ @ layer prop…" at bounding box center [912, 526] width 940 height 717
type textarea "}"
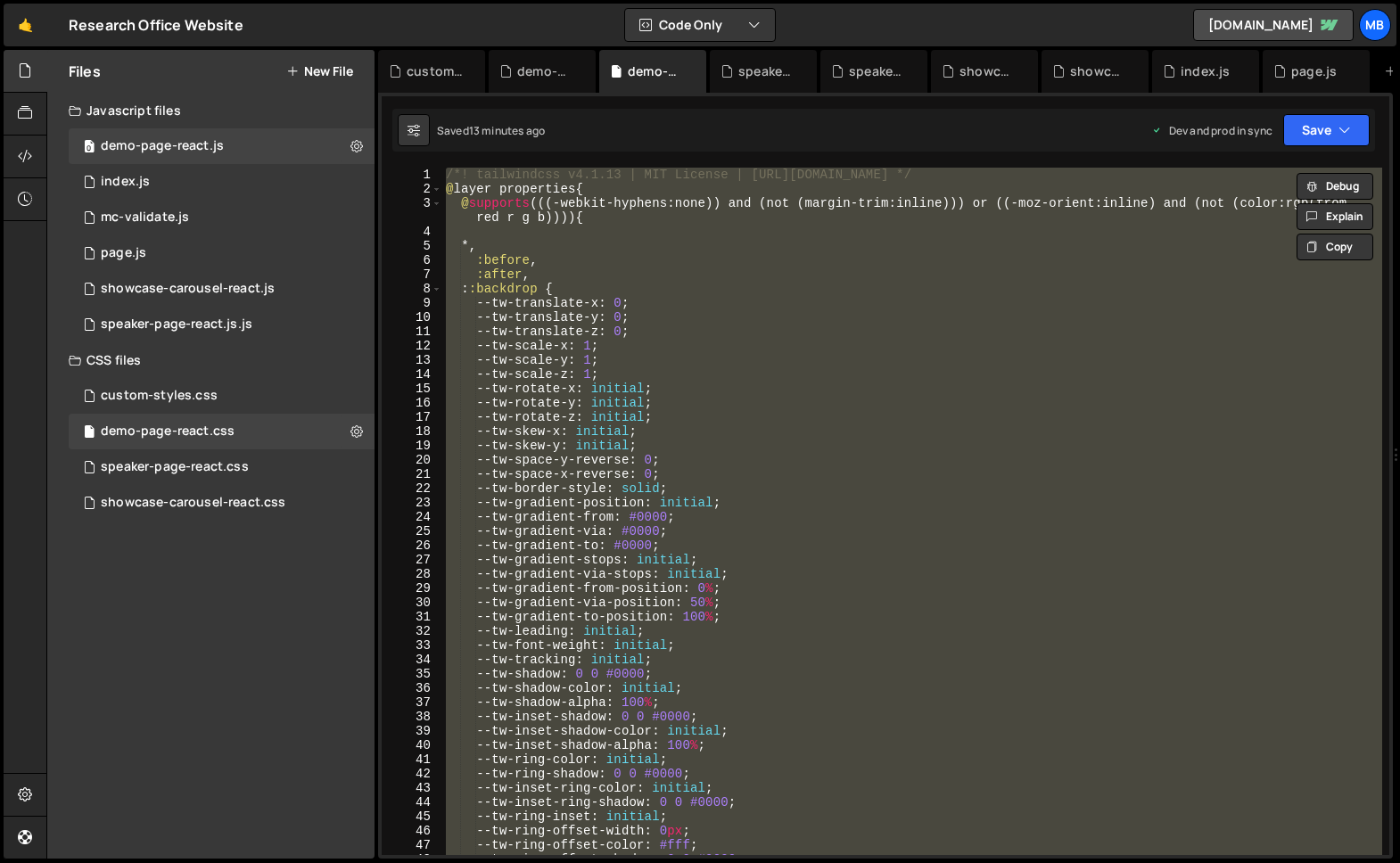
paste textarea
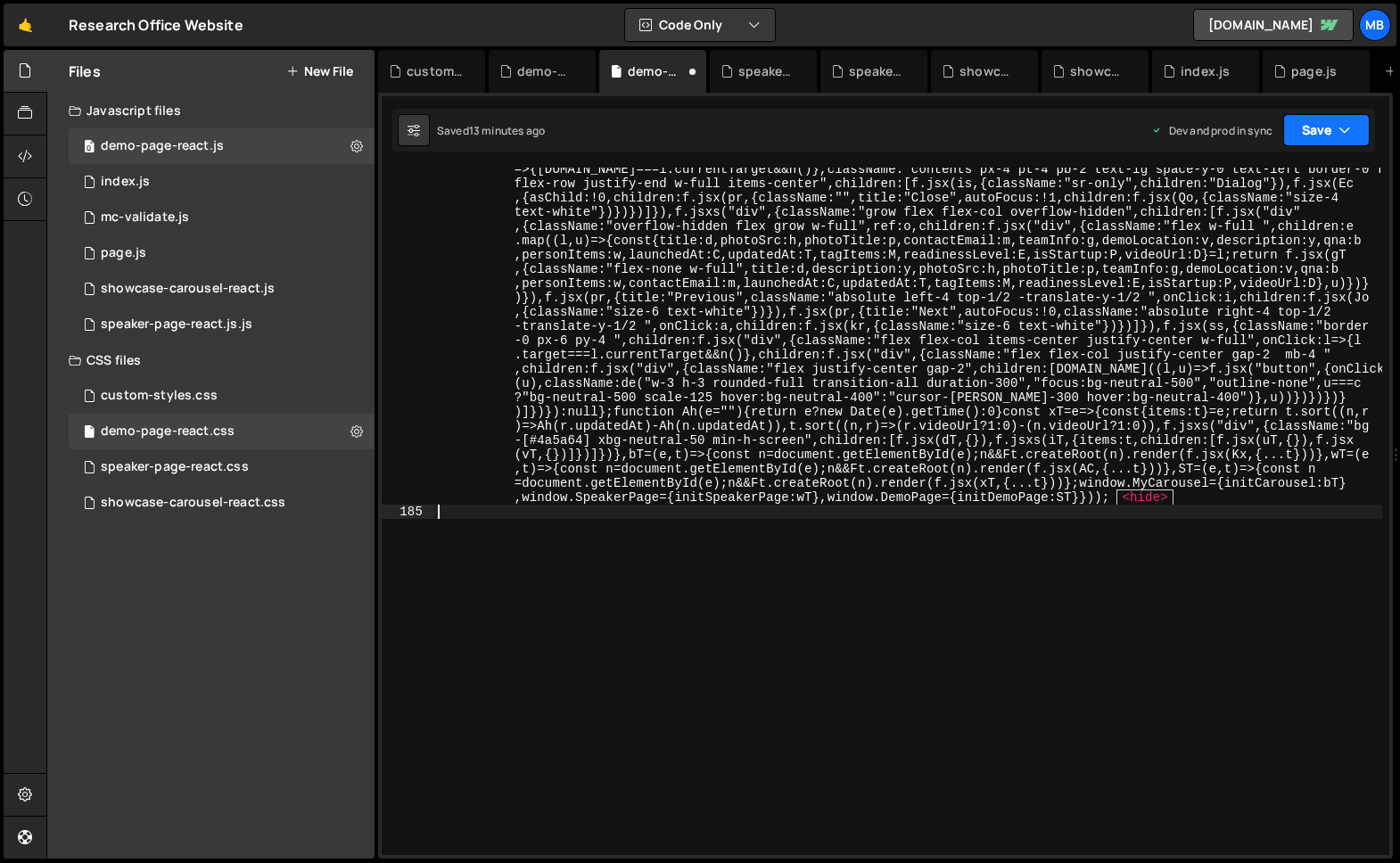
click at [1298, 146] on div "Saved 13 minutes ago Dev and prod in sync Upgrade to Edit Save Save to Staging …" at bounding box center [884, 131] width 983 height 43
click at [1305, 134] on button "Save" at bounding box center [1327, 131] width 86 height 32
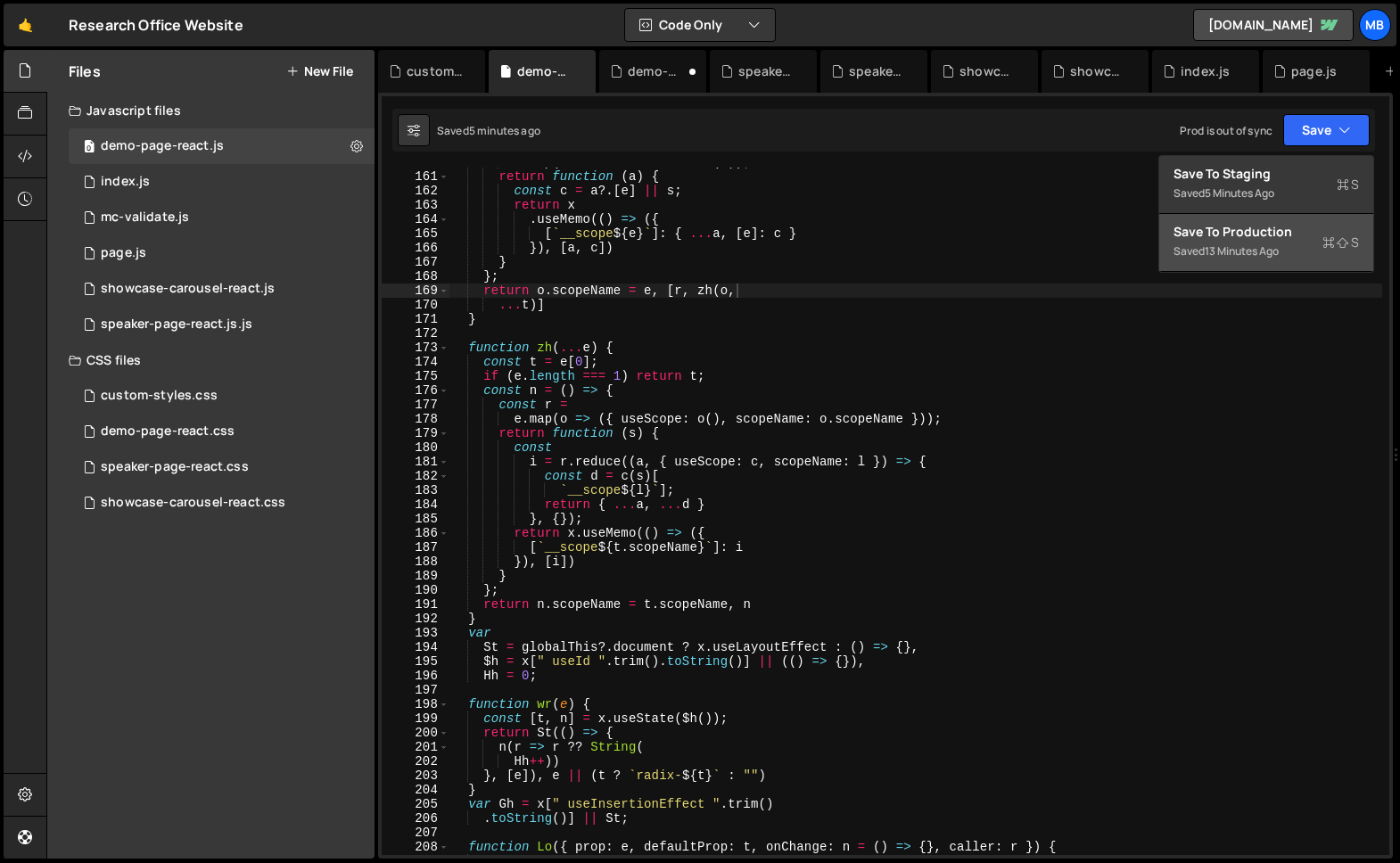
click at [1276, 240] on div "Saved 13 minutes ago" at bounding box center [1267, 251] width 186 height 22
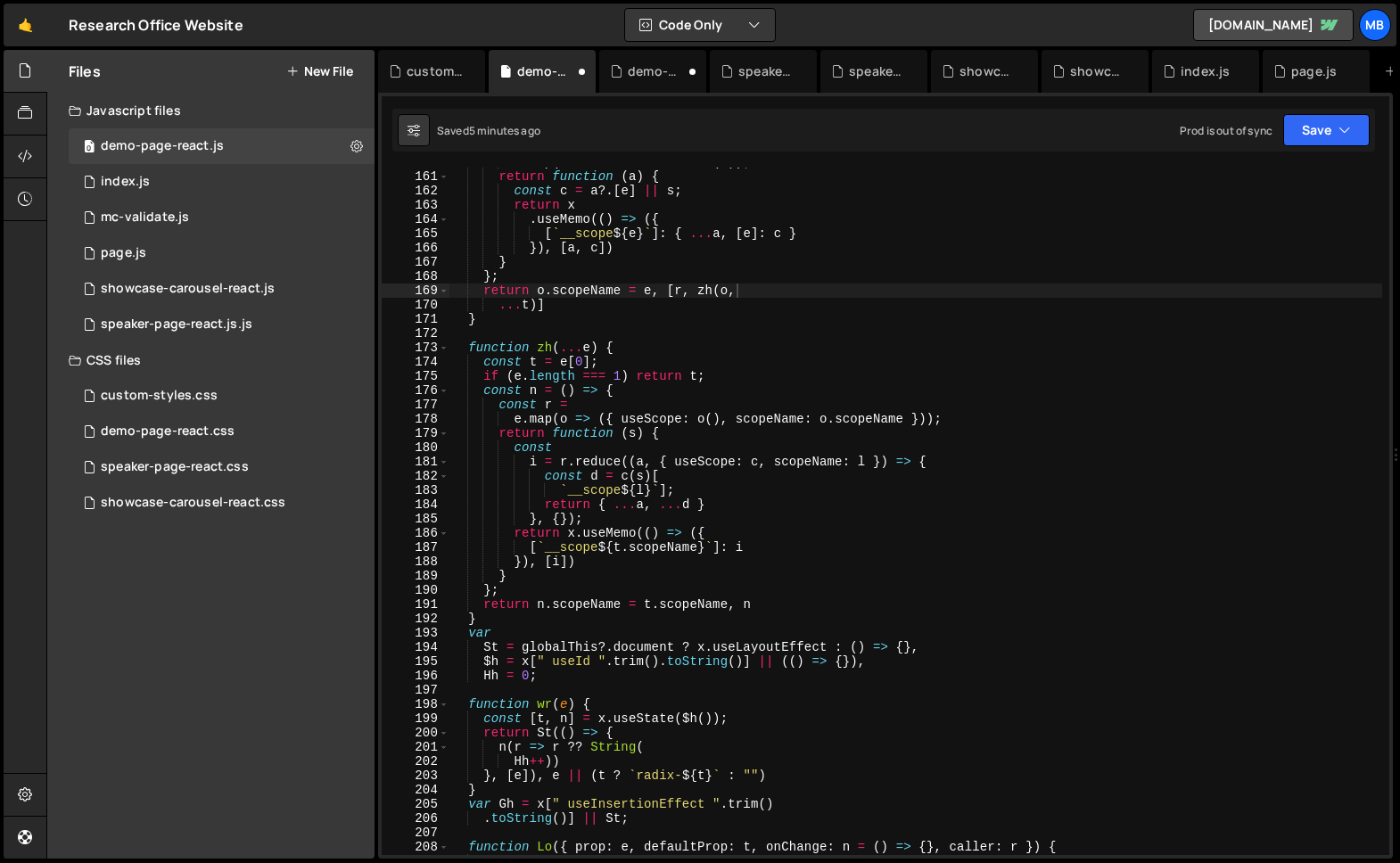
scroll to position [306, 0]
click at [638, 71] on div "demo-page-react.css" at bounding box center [656, 70] width 57 height 18
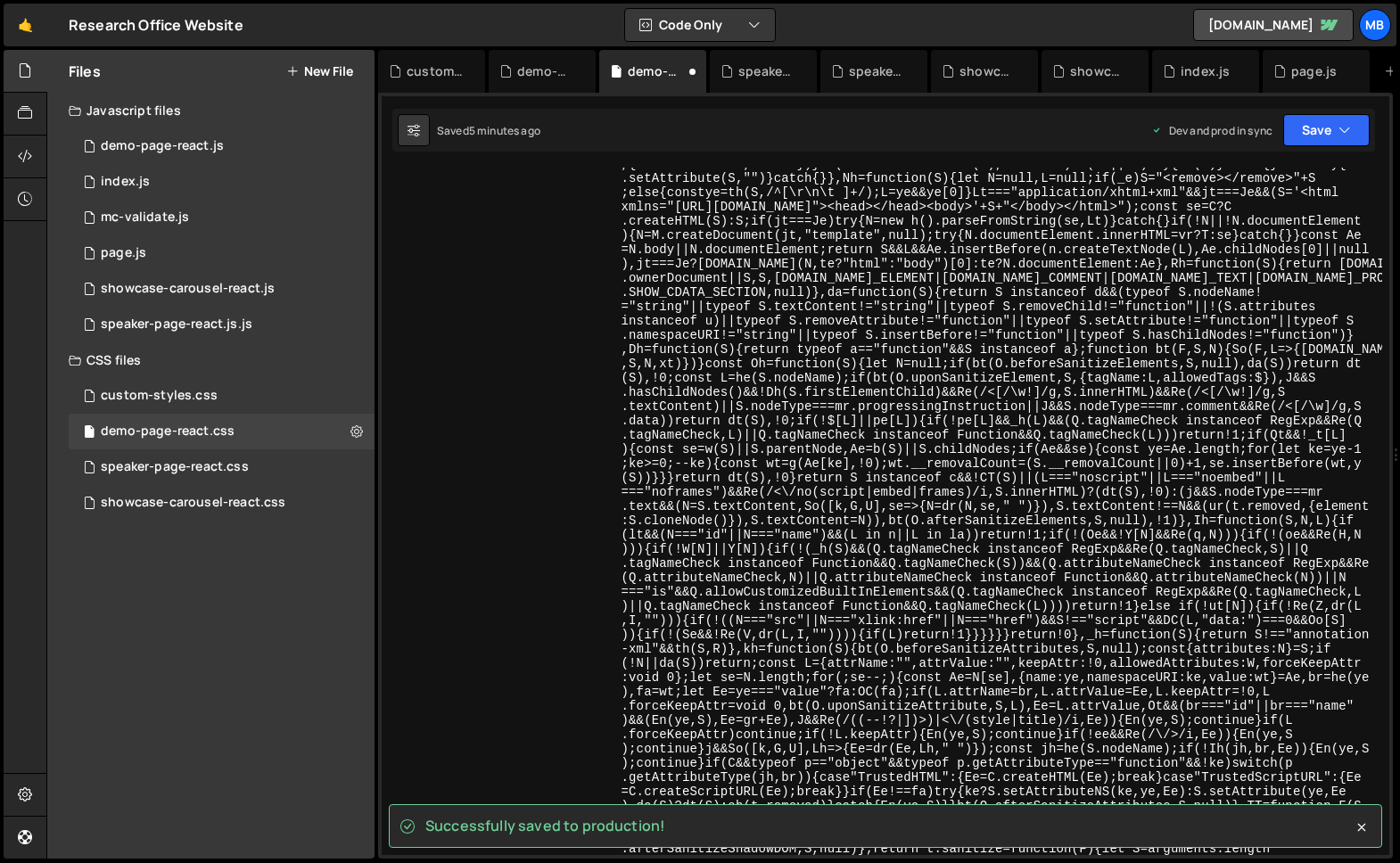
scroll to position [26834, 0]
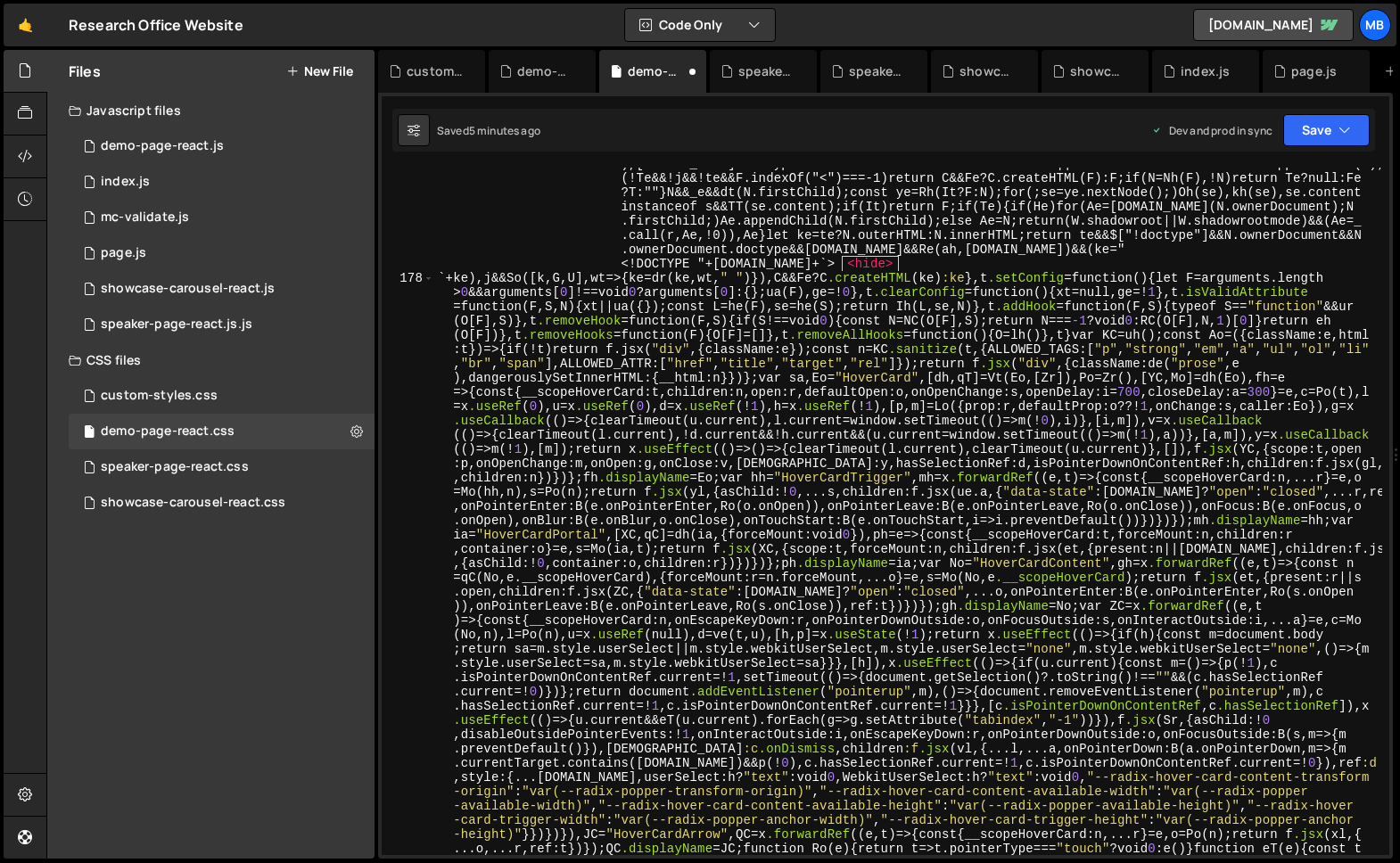
type textarea "`+ke),j&&So([k,G,U],wt=>{ke=dr(ke,wt," ")}),C&&Fe?C.createHTML(ke):ke},t.setCon…"
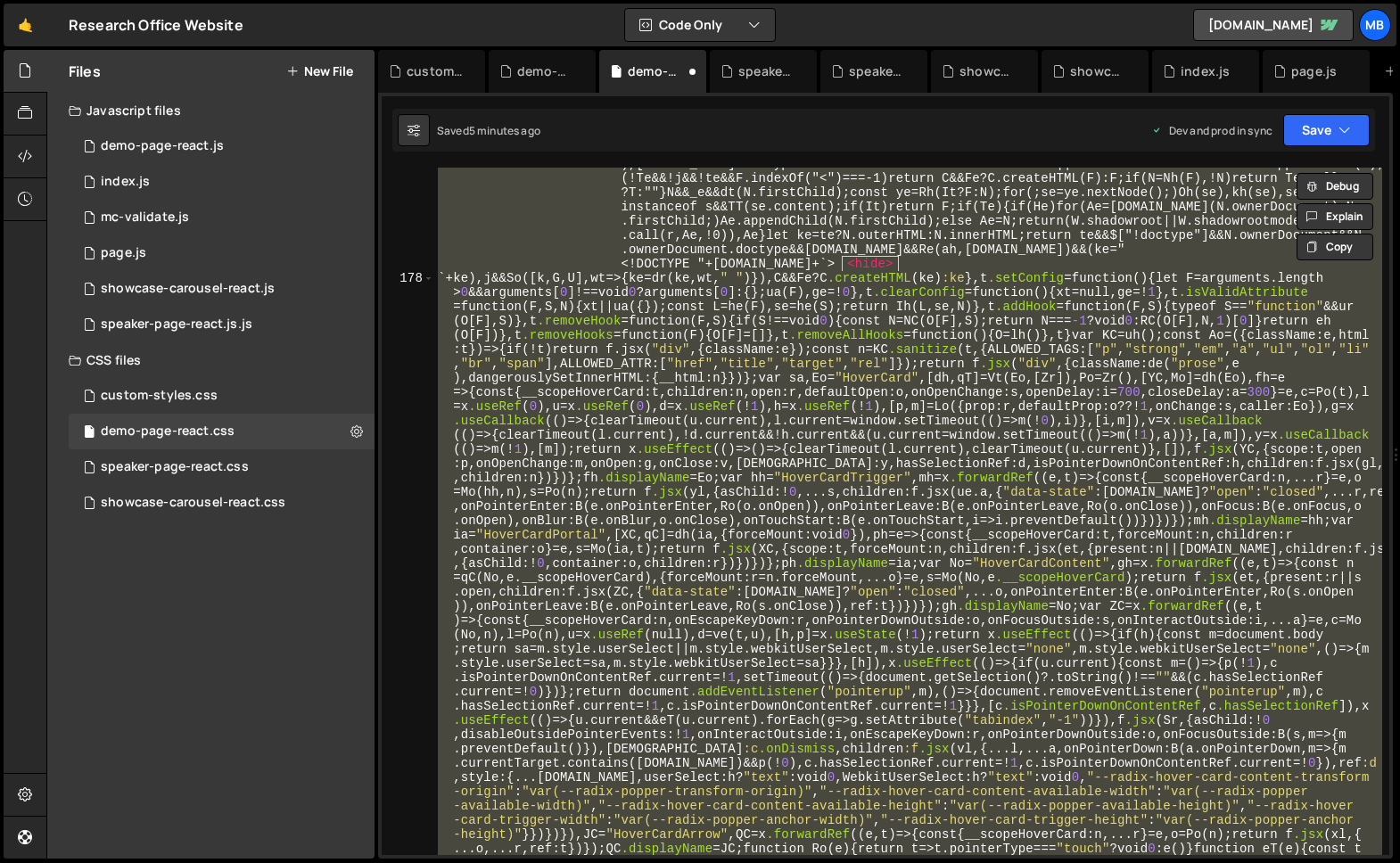
paste textarea
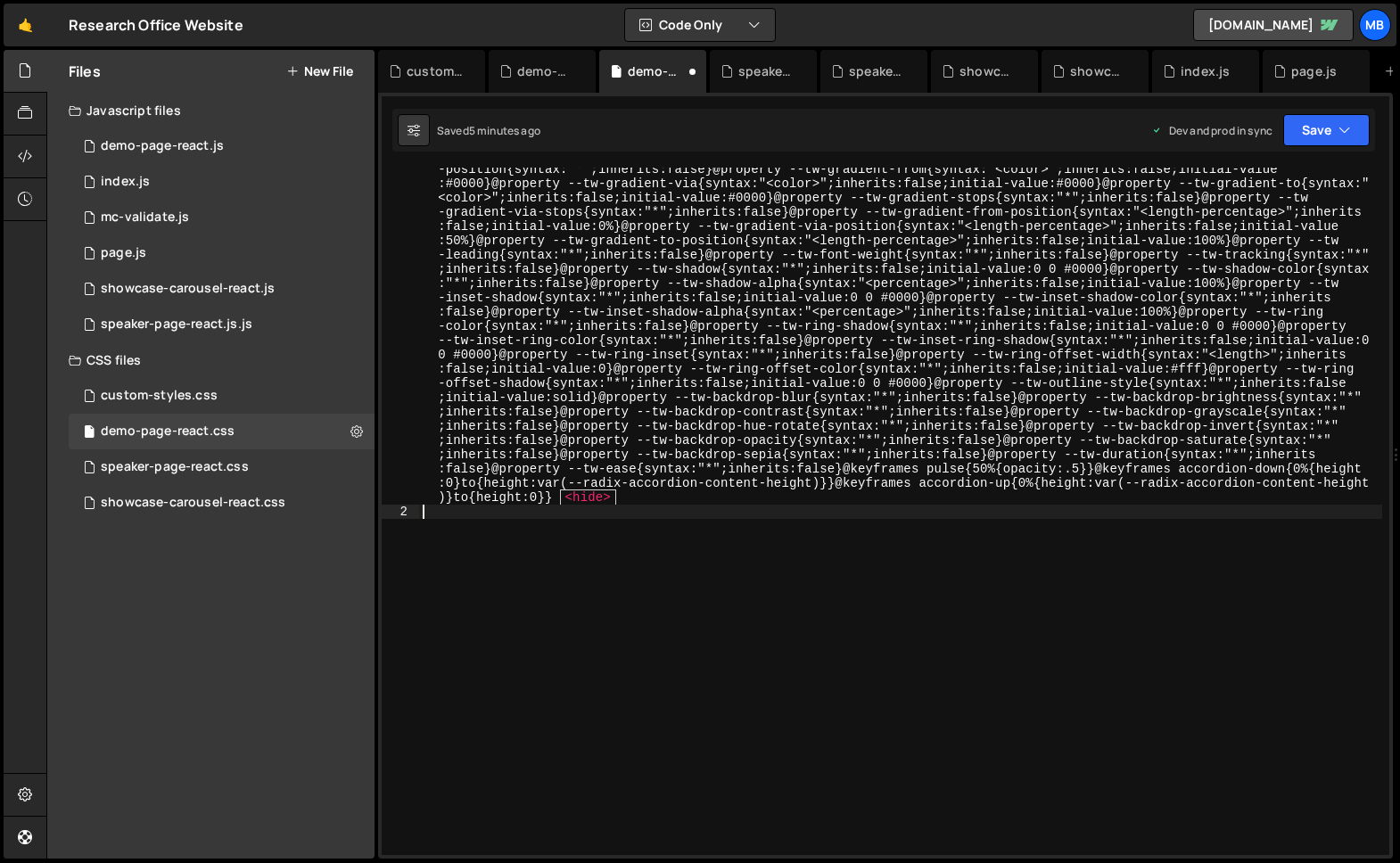
type textarea "@layer properties {"
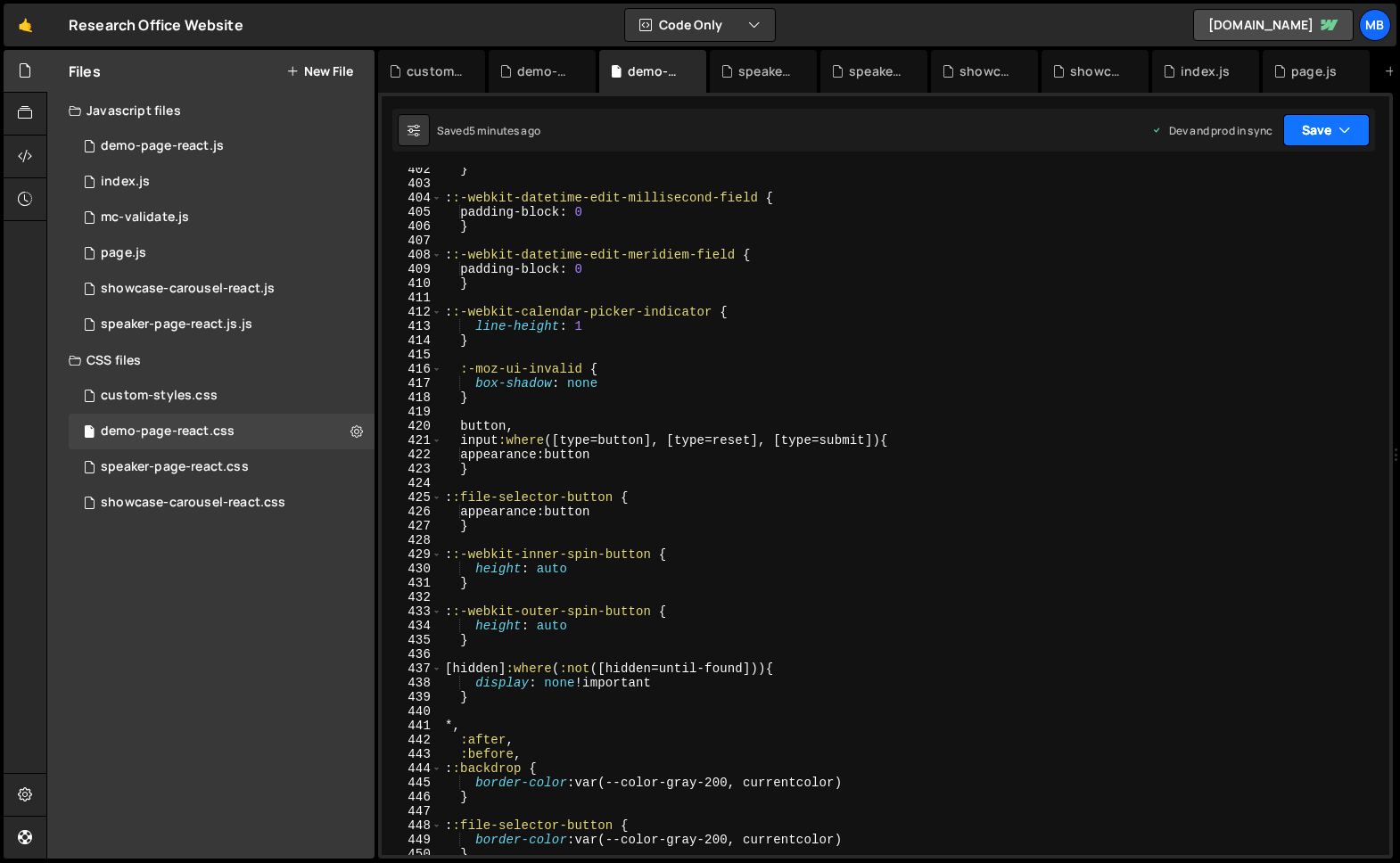
click at [1351, 128] on button "Save" at bounding box center [1327, 131] width 86 height 32
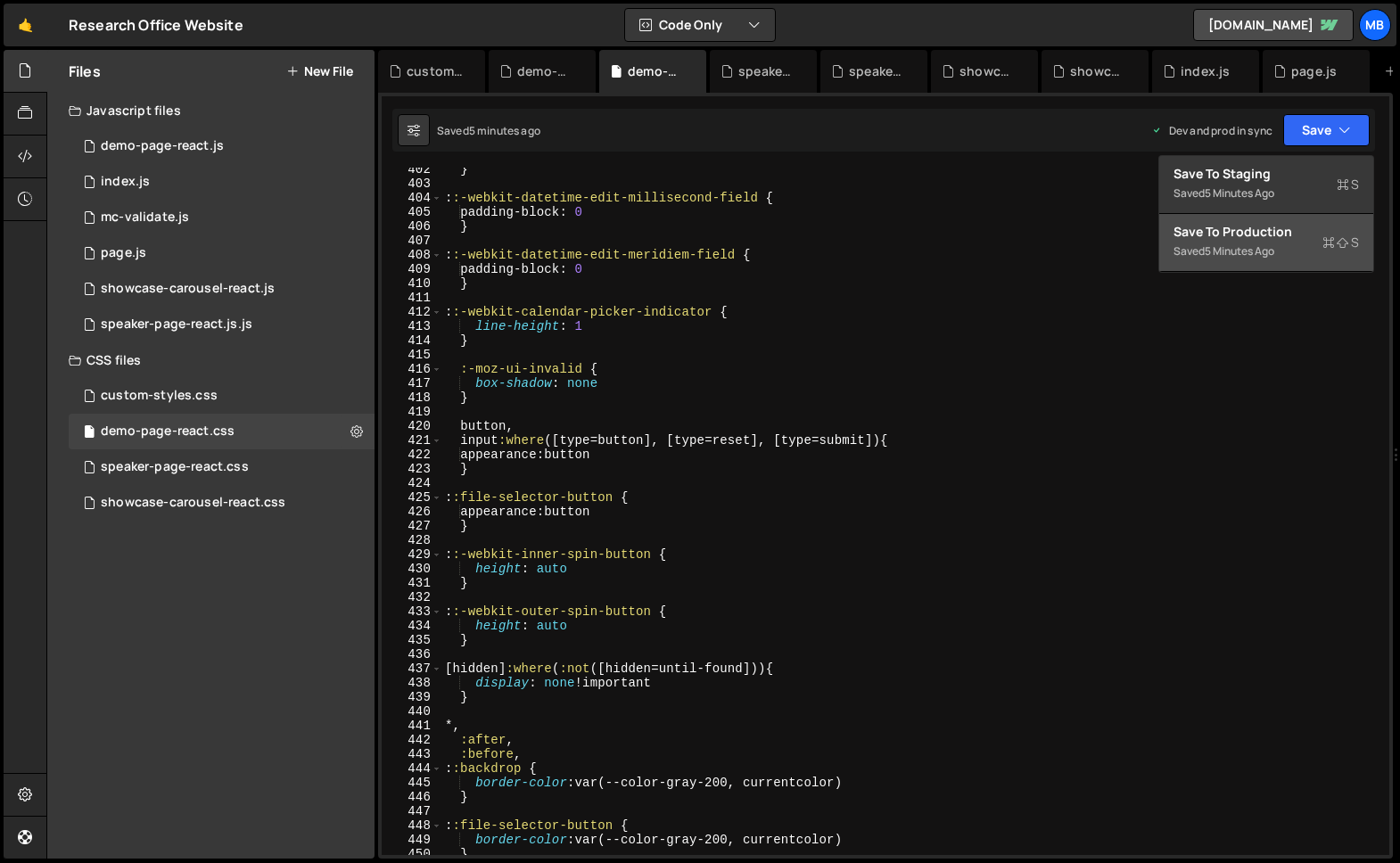
click at [1287, 228] on div "Save to Production S" at bounding box center [1267, 231] width 186 height 18
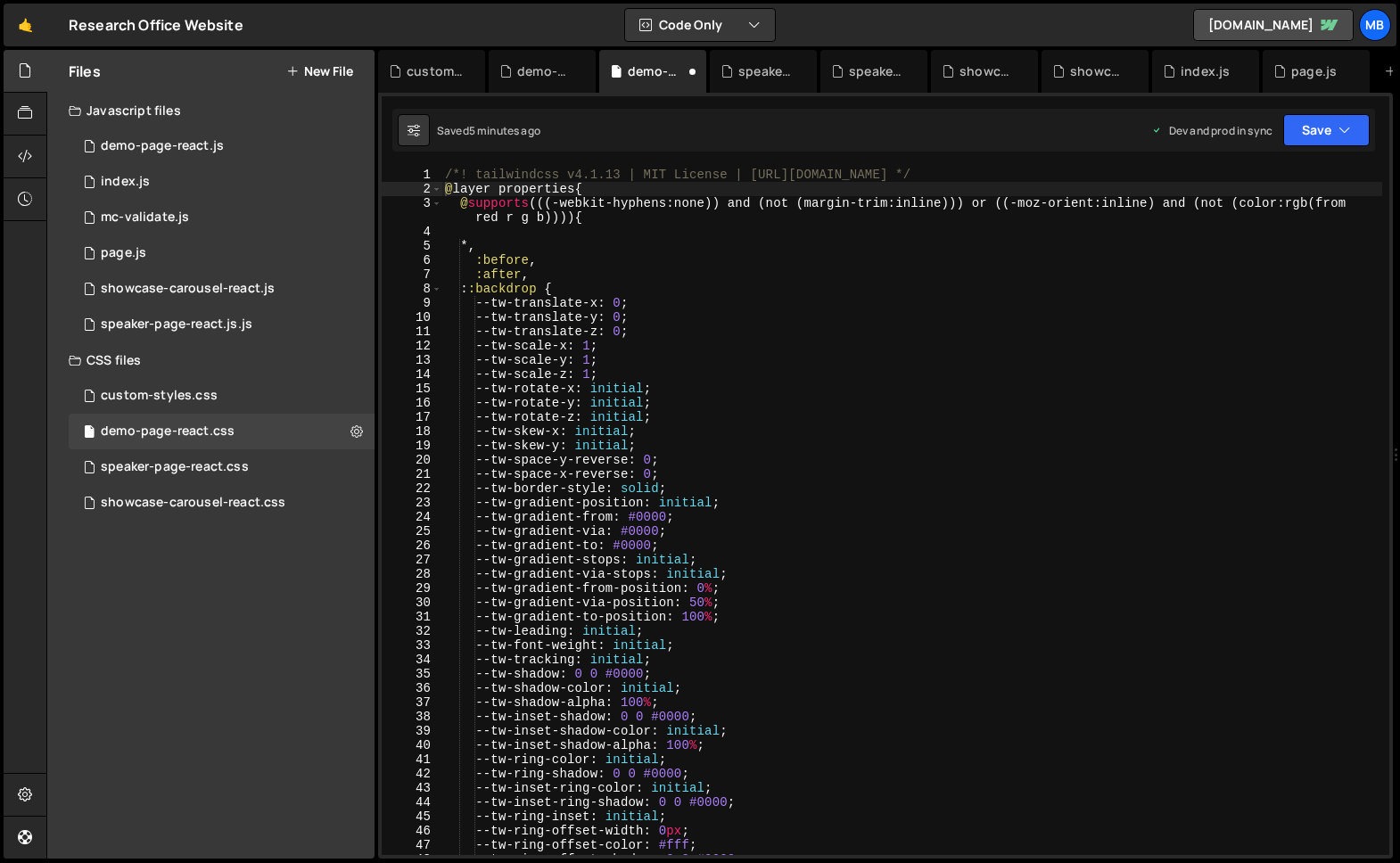
scroll to position [0, 0]
click at [275, 138] on div "0 demo-page-react.js 0" at bounding box center [222, 146] width 306 height 36
click at [229, 116] on div "Javascript files" at bounding box center [210, 111] width 328 height 36
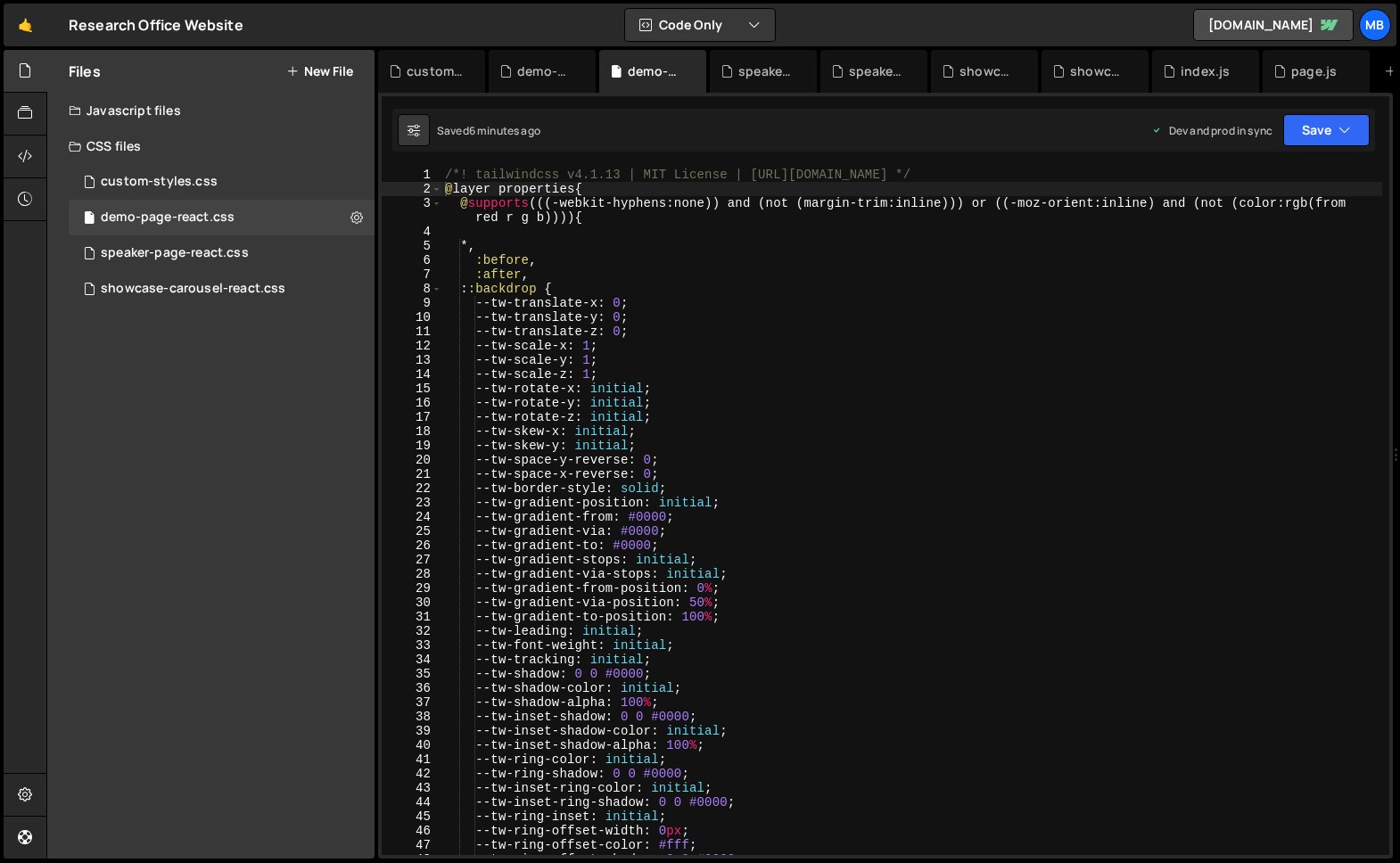
click at [229, 116] on div "Javascript files" at bounding box center [210, 111] width 328 height 36
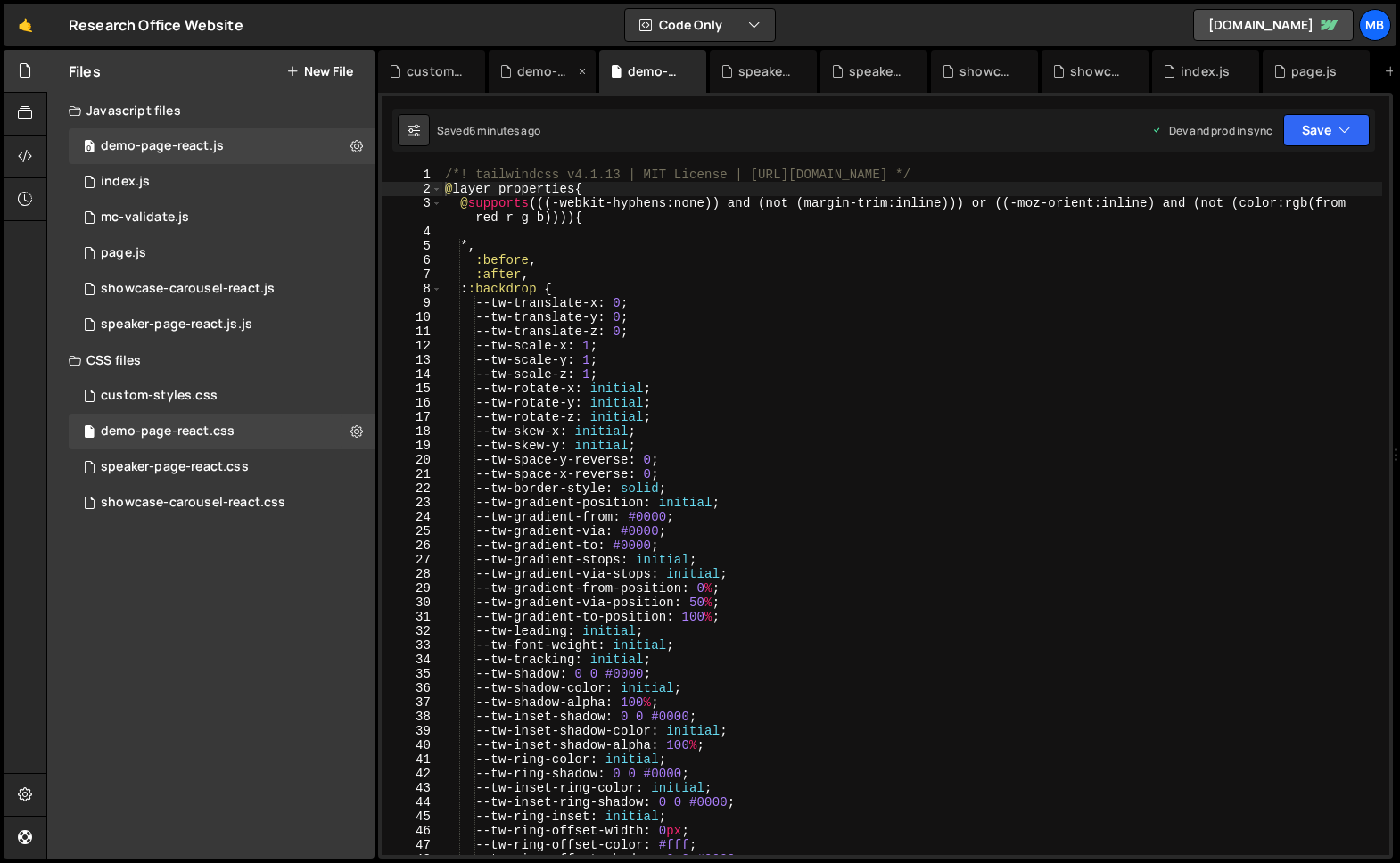
click at [529, 73] on div "demo-page-react.js" at bounding box center [546, 70] width 57 height 18
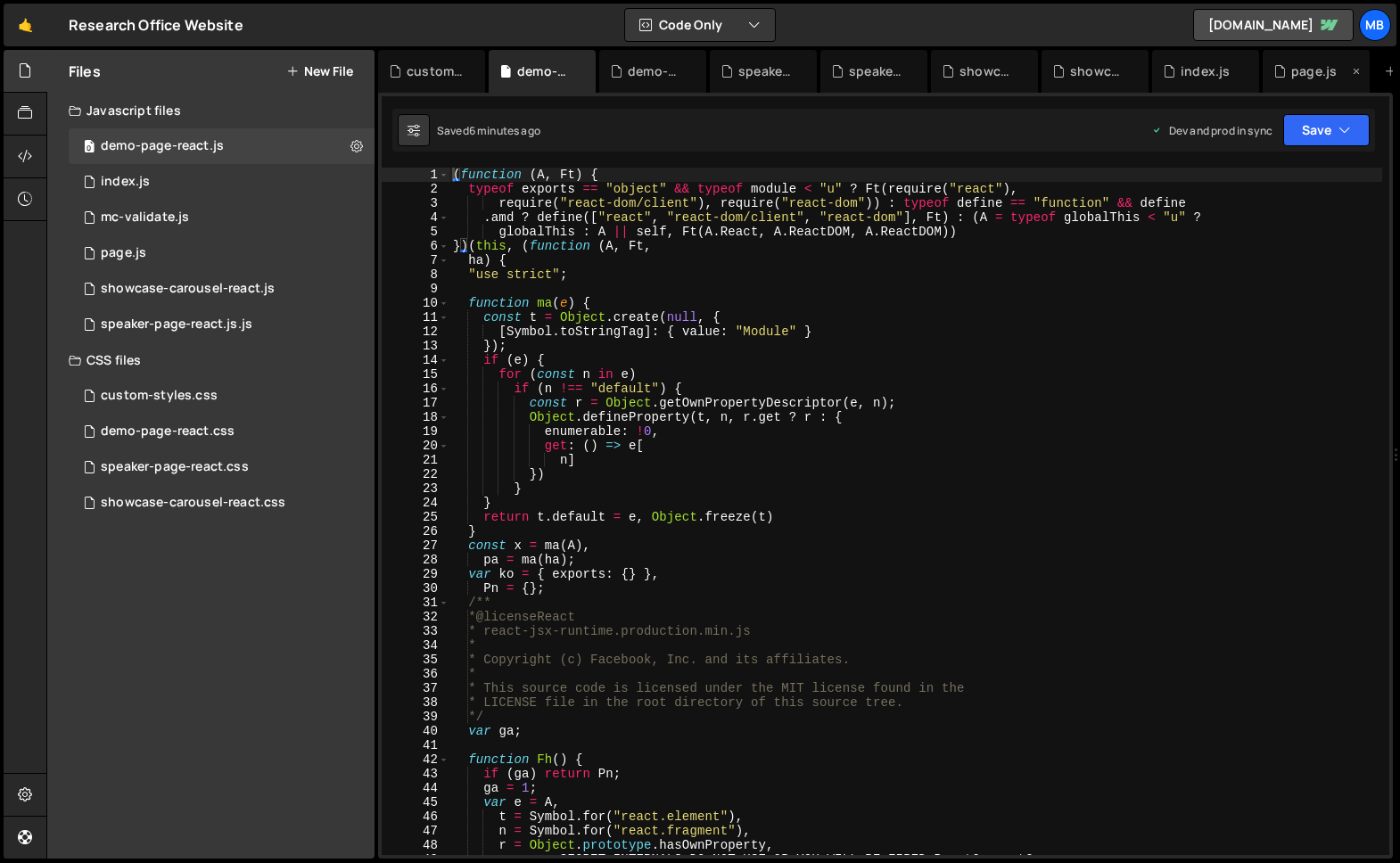
click at [1352, 68] on icon at bounding box center [1356, 70] width 12 height 18
click at [1352, 68] on div "New File" at bounding box center [1331, 70] width 75 height 18
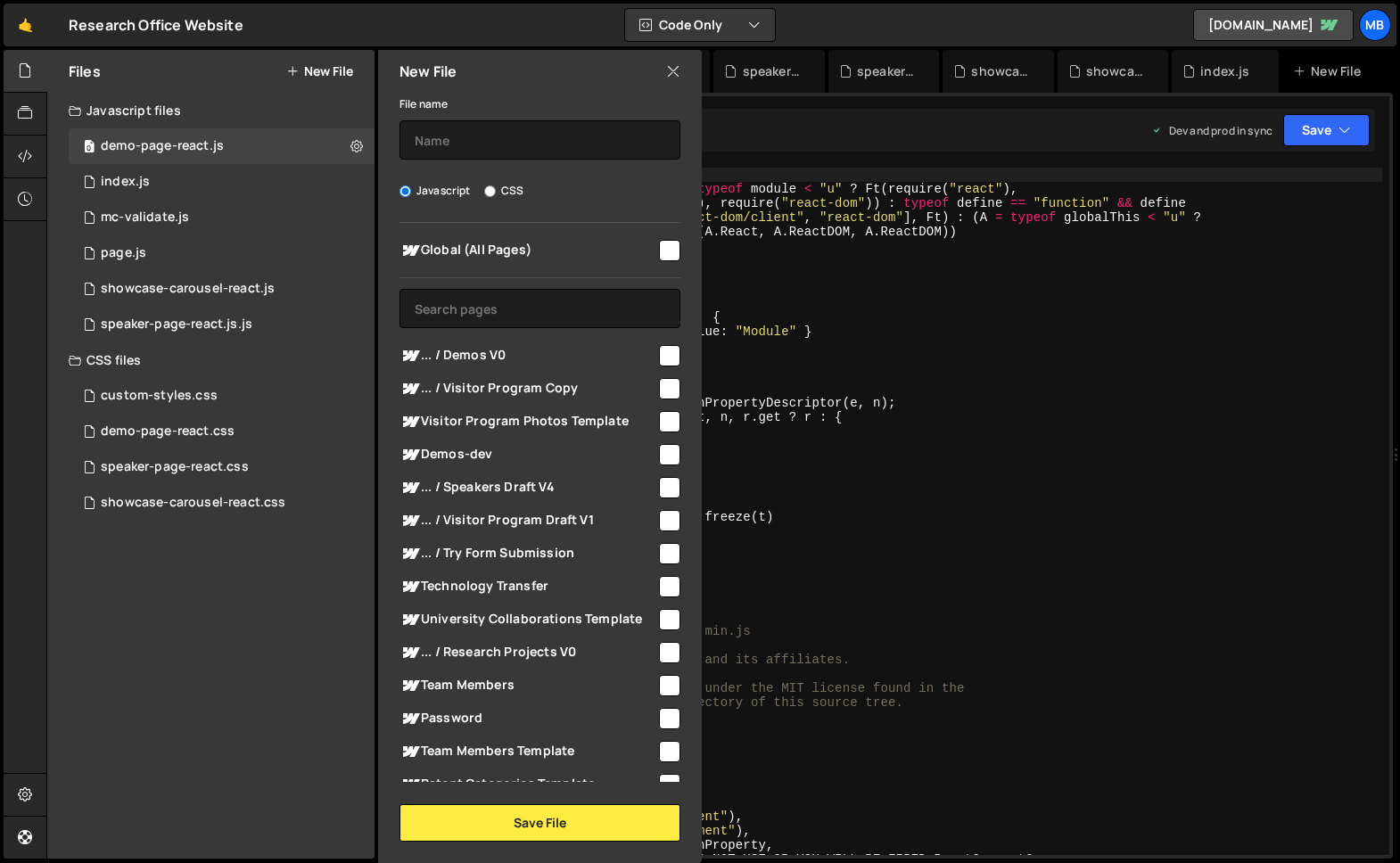
click at [672, 70] on icon at bounding box center [672, 71] width 14 height 20
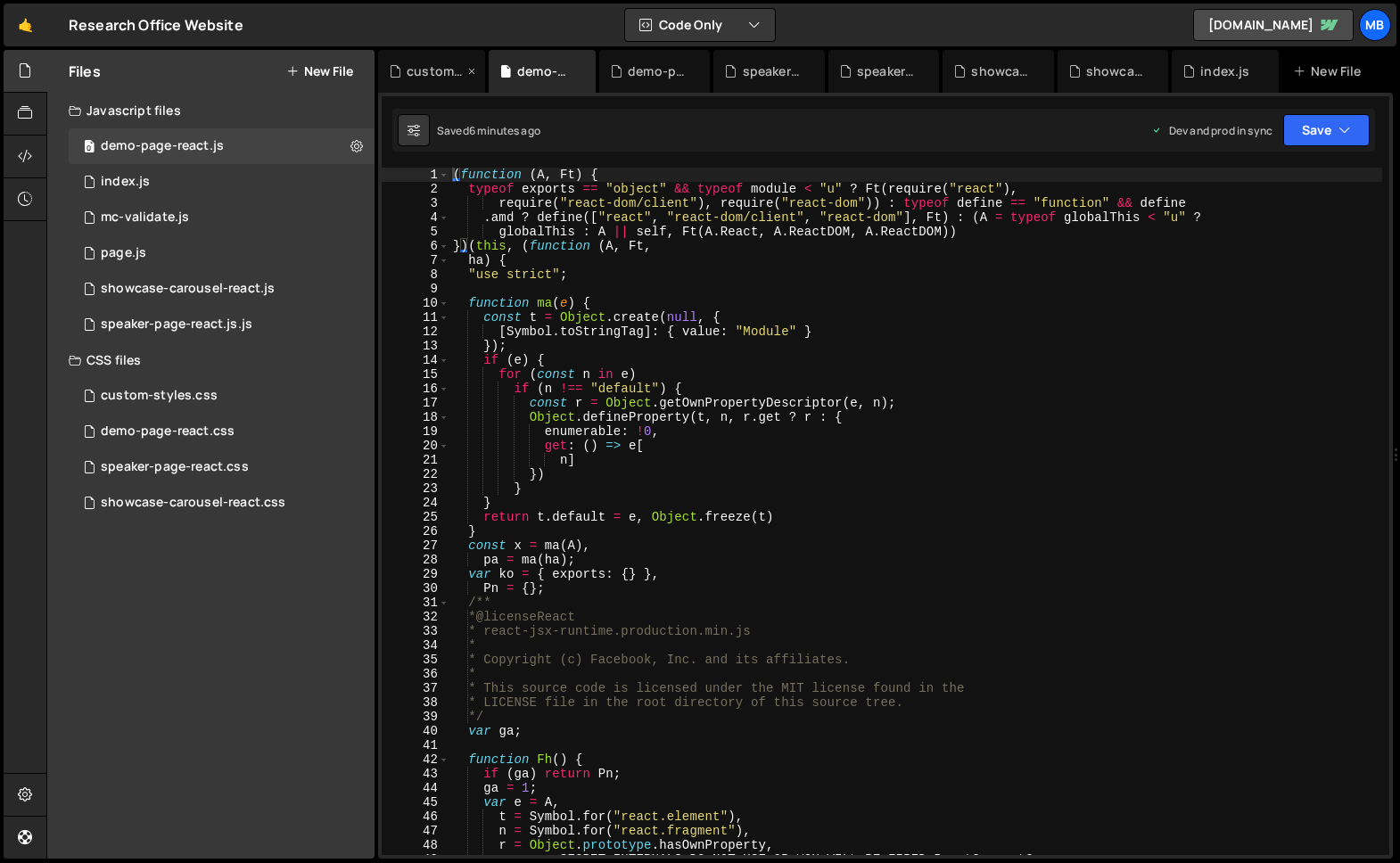
click at [472, 69] on icon at bounding box center [471, 70] width 12 height 18
click at [471, 69] on div "demo-page-react.js" at bounding box center [443, 70] width 73 height 18
click at [488, 70] on icon at bounding box center [487, 70] width 12 height 18
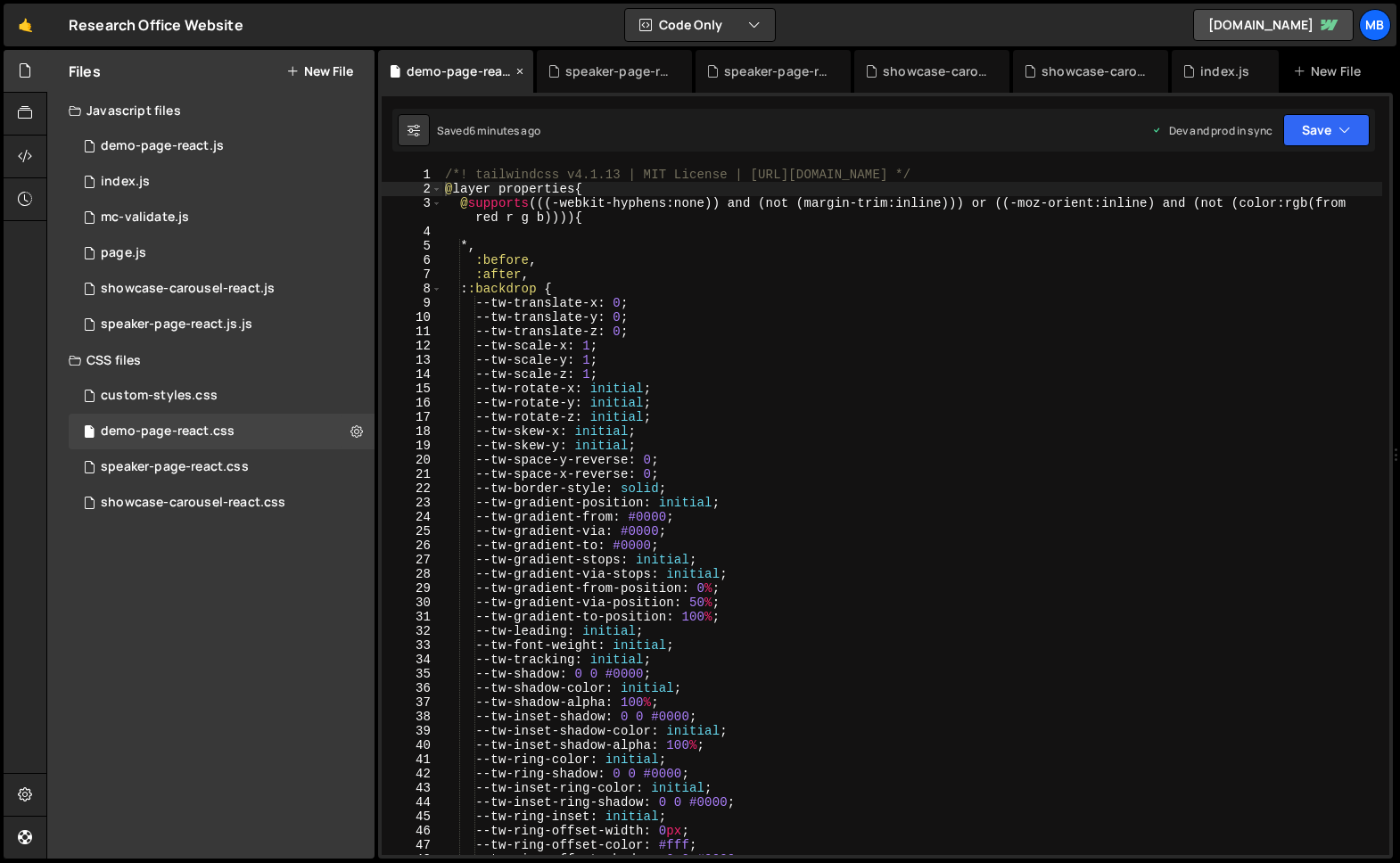
click at [514, 70] on icon at bounding box center [519, 70] width 12 height 18
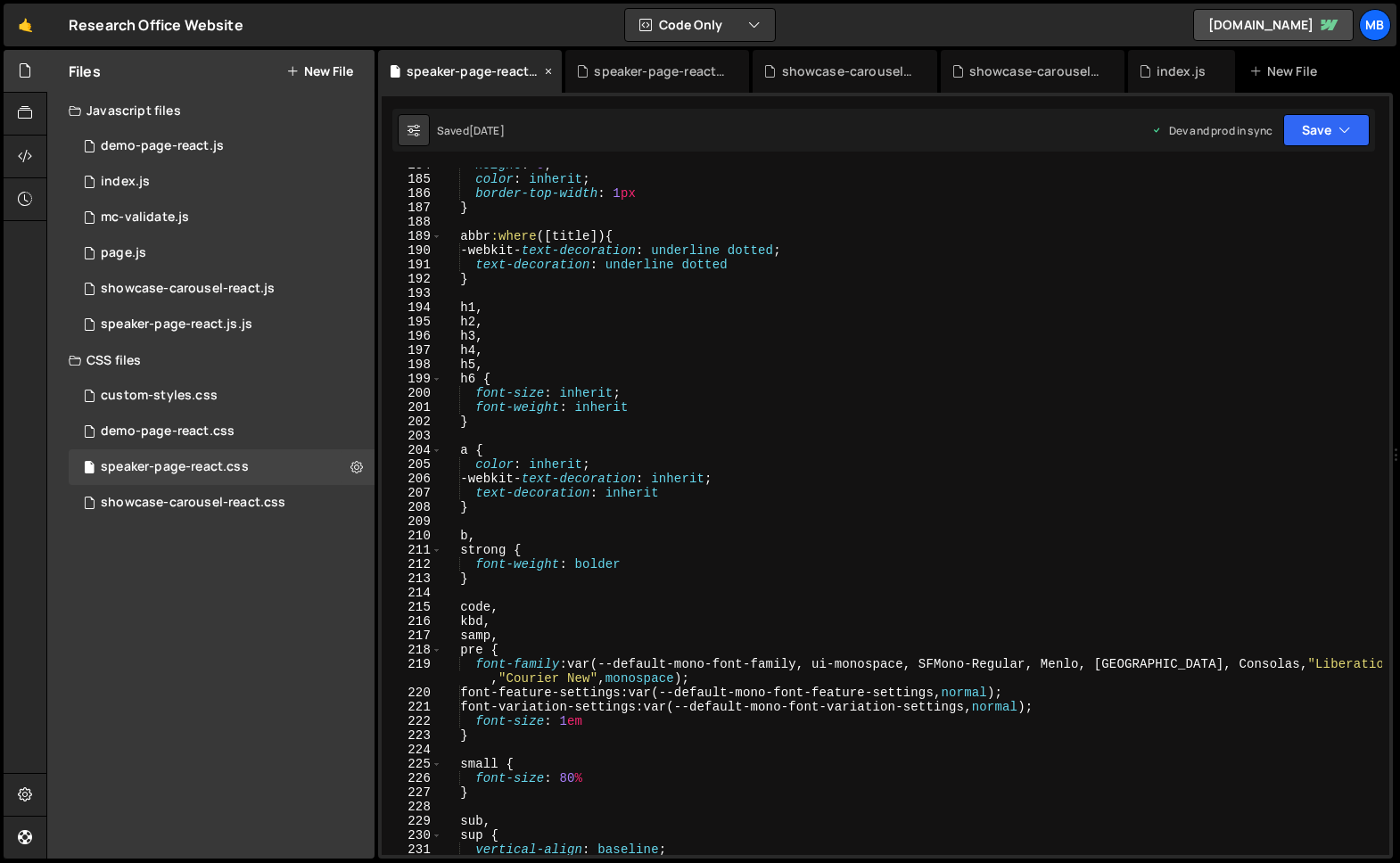
click at [546, 69] on icon at bounding box center [547, 70] width 12 height 18
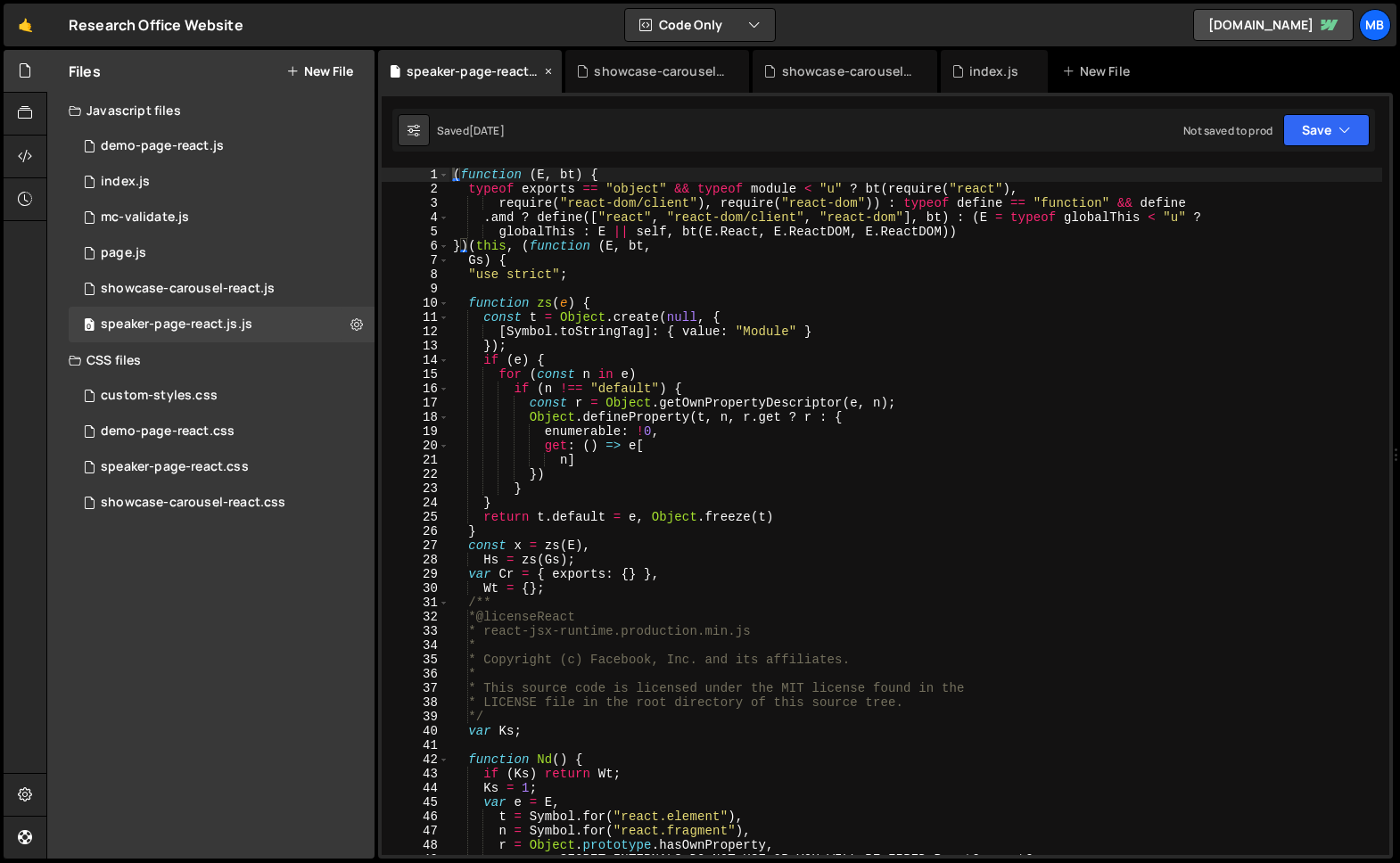
click at [546, 72] on icon at bounding box center [547, 70] width 12 height 18
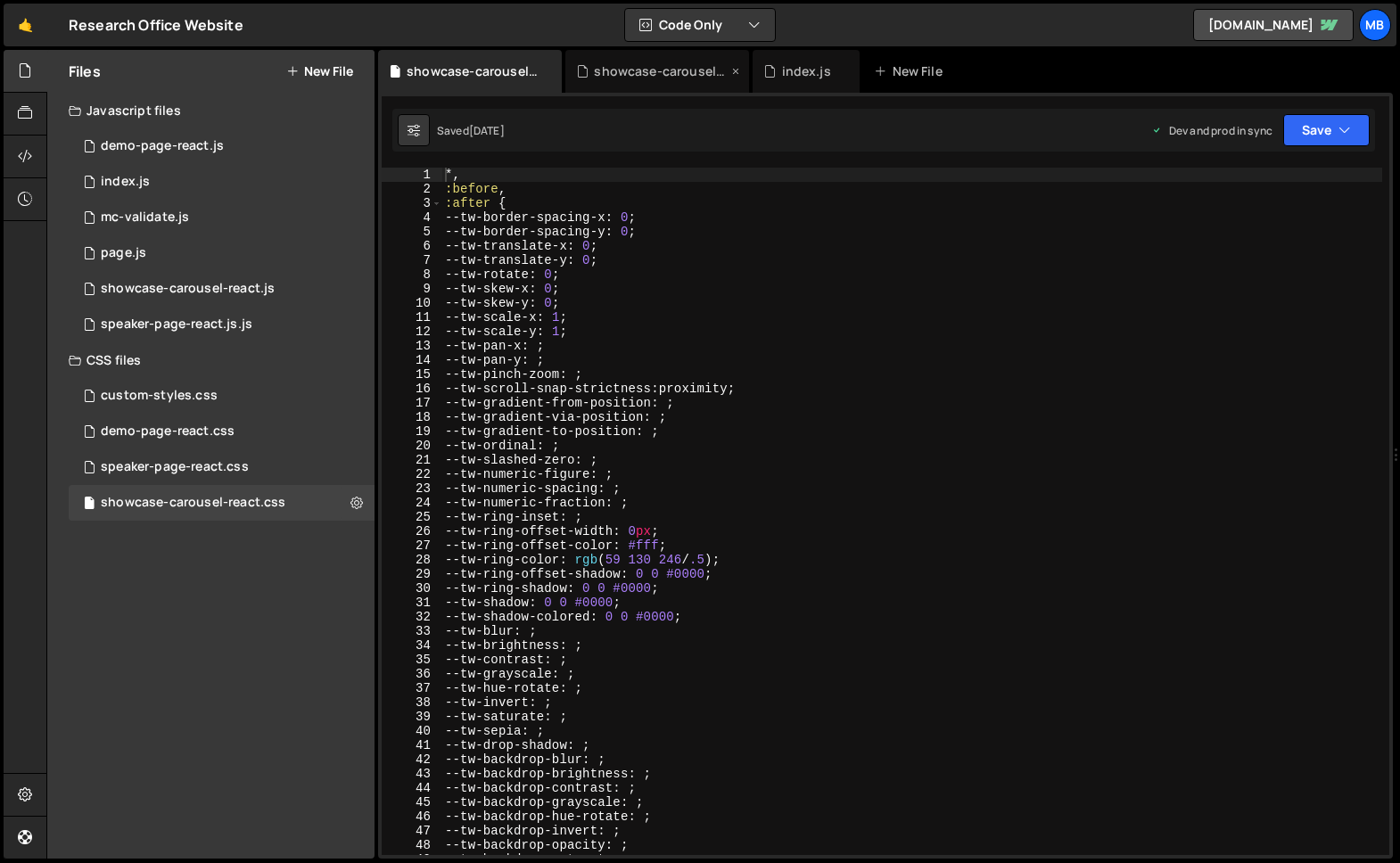
click at [0, 0] on icon at bounding box center [0, 0] width 0 height 0
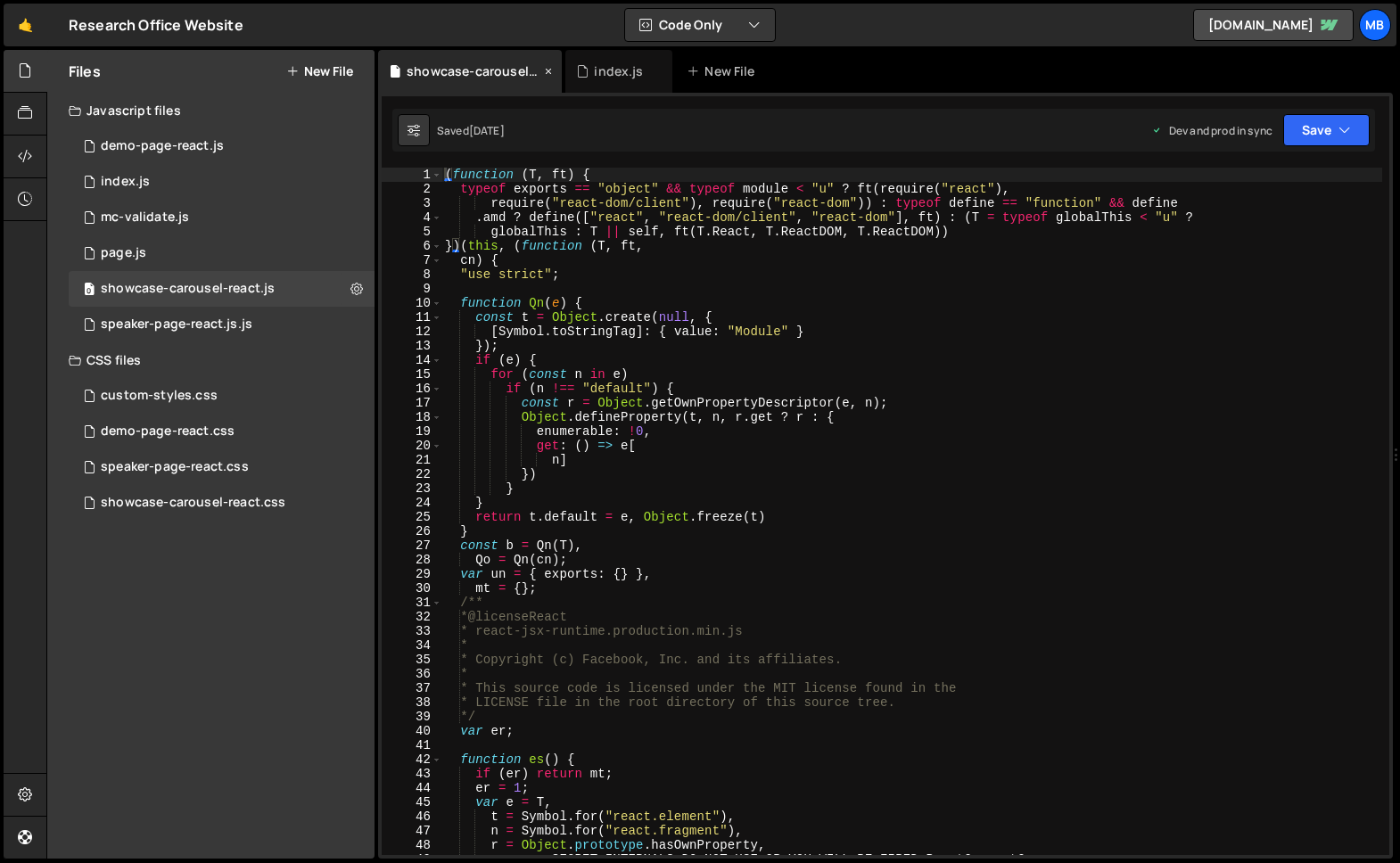
click at [546, 72] on icon at bounding box center [547, 70] width 12 height 18
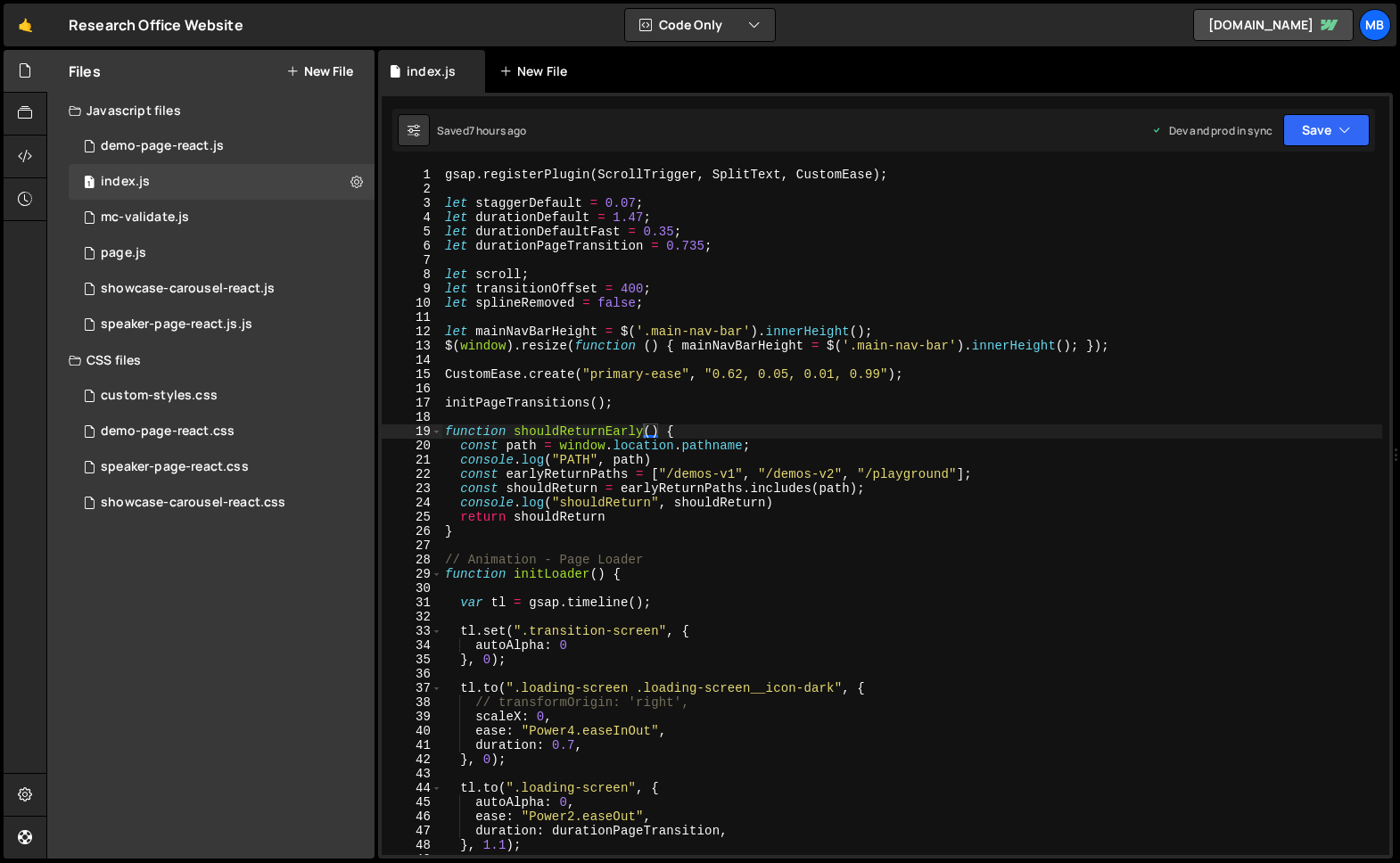
click at [551, 71] on div "New File" at bounding box center [537, 70] width 75 height 18
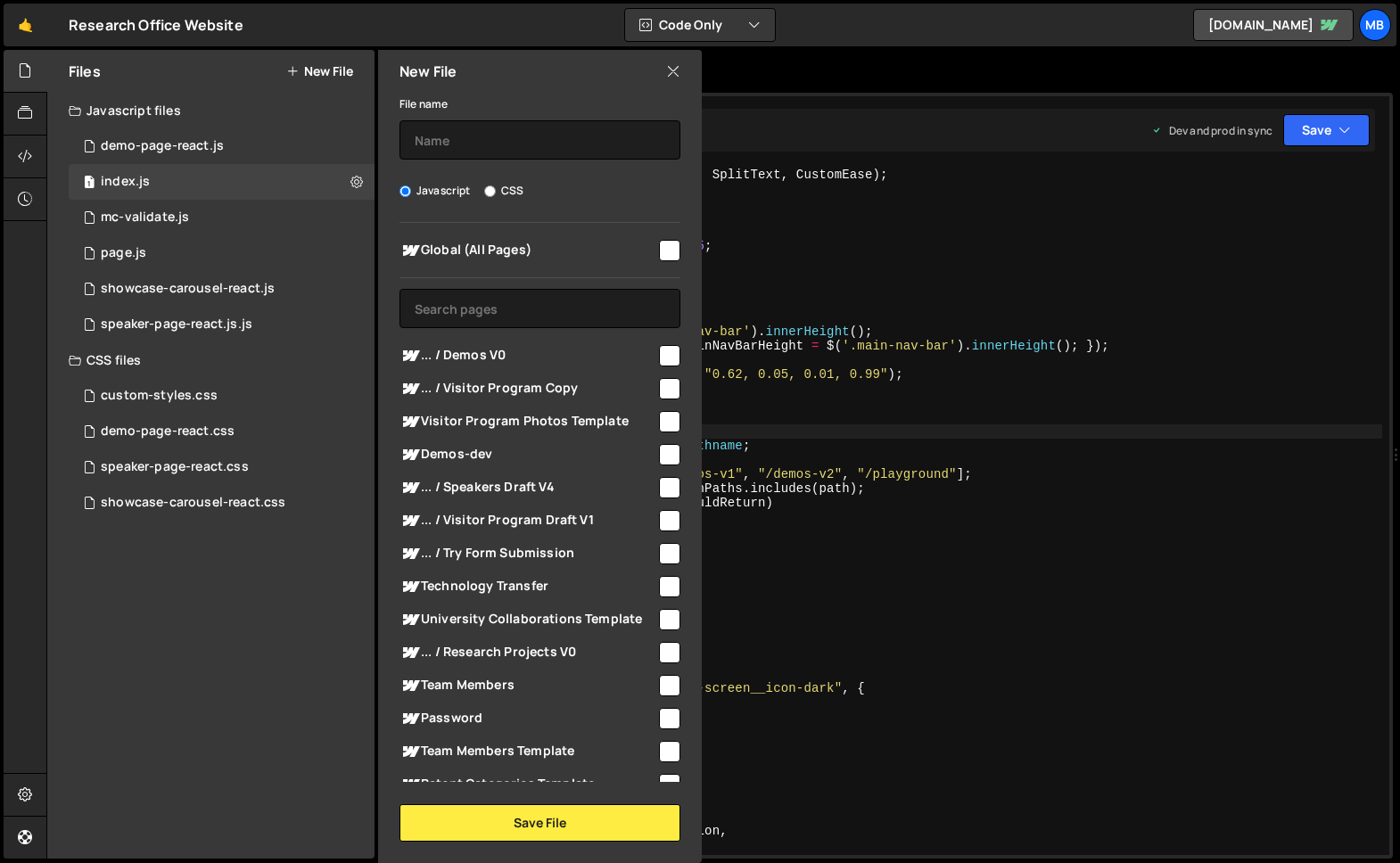
drag, startPoint x: 709, startPoint y: 73, endPoint x: 682, endPoint y: 74, distance: 27.0
click at [705, 73] on div "index.js New File" at bounding box center [885, 71] width 1015 height 43
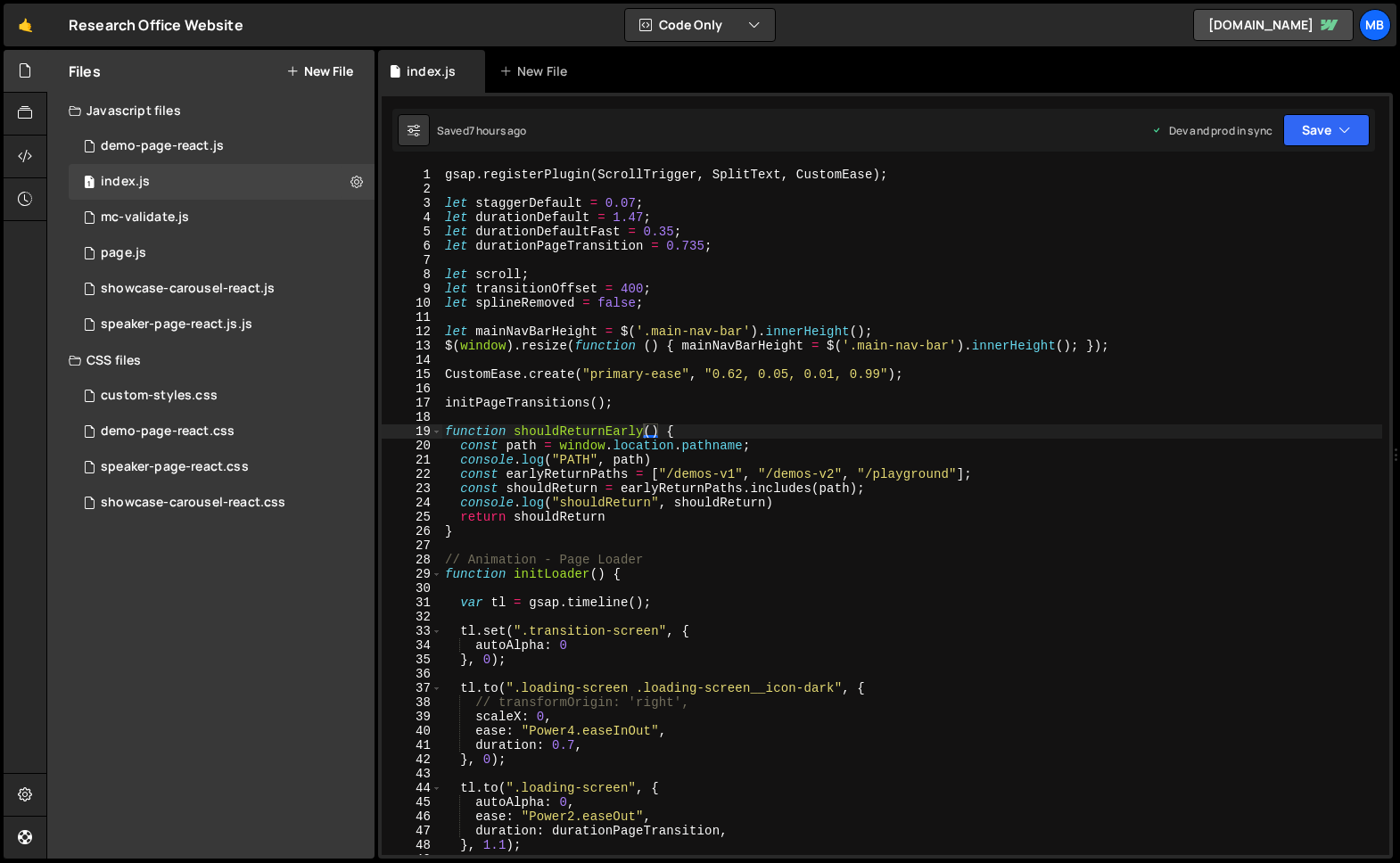
click at [671, 74] on div "index.js New File" at bounding box center [885, 71] width 1015 height 43
click at [473, 71] on icon at bounding box center [471, 70] width 12 height 18
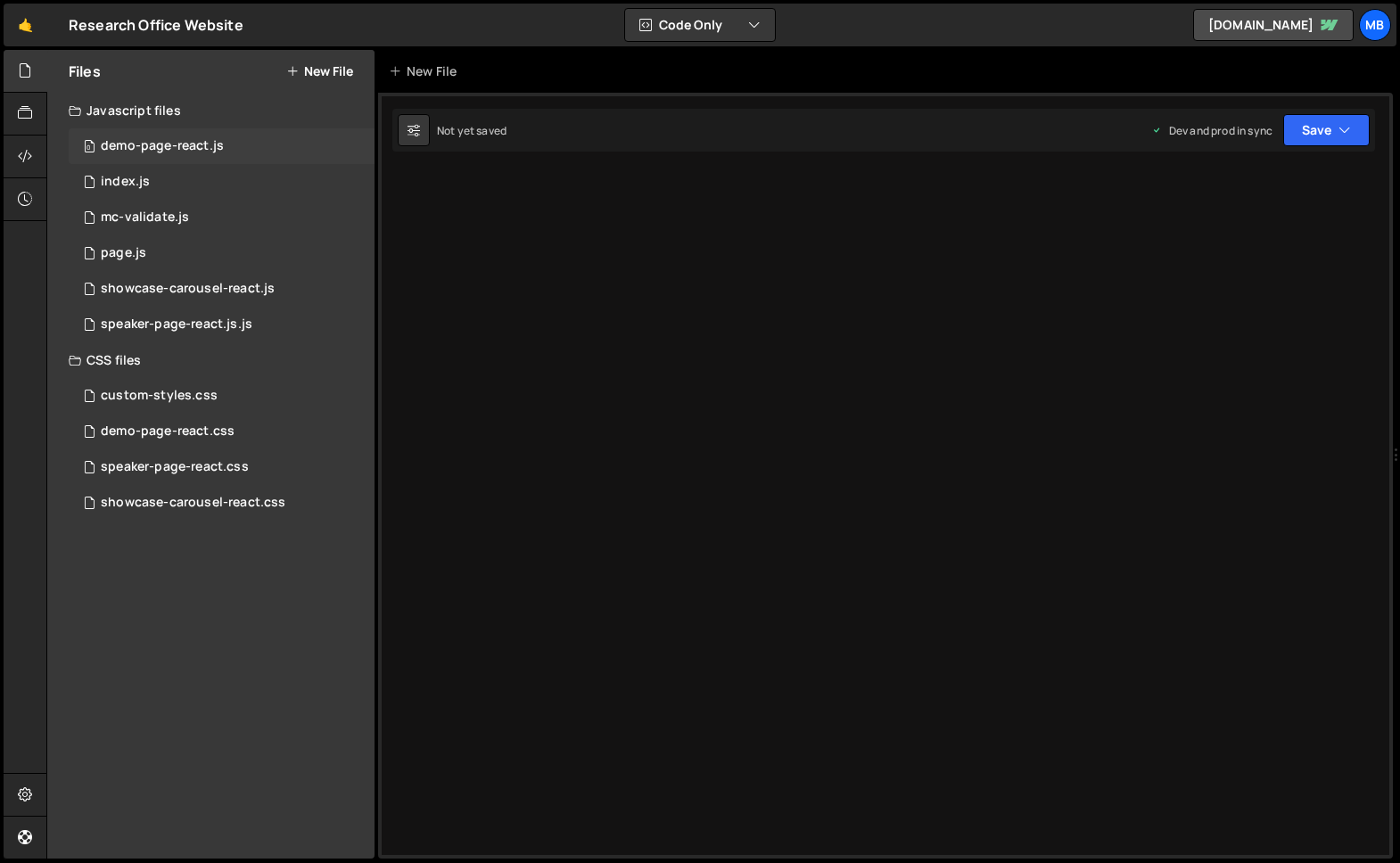
click at [247, 139] on div "0 demo-page-react.js 0" at bounding box center [222, 146] width 306 height 36
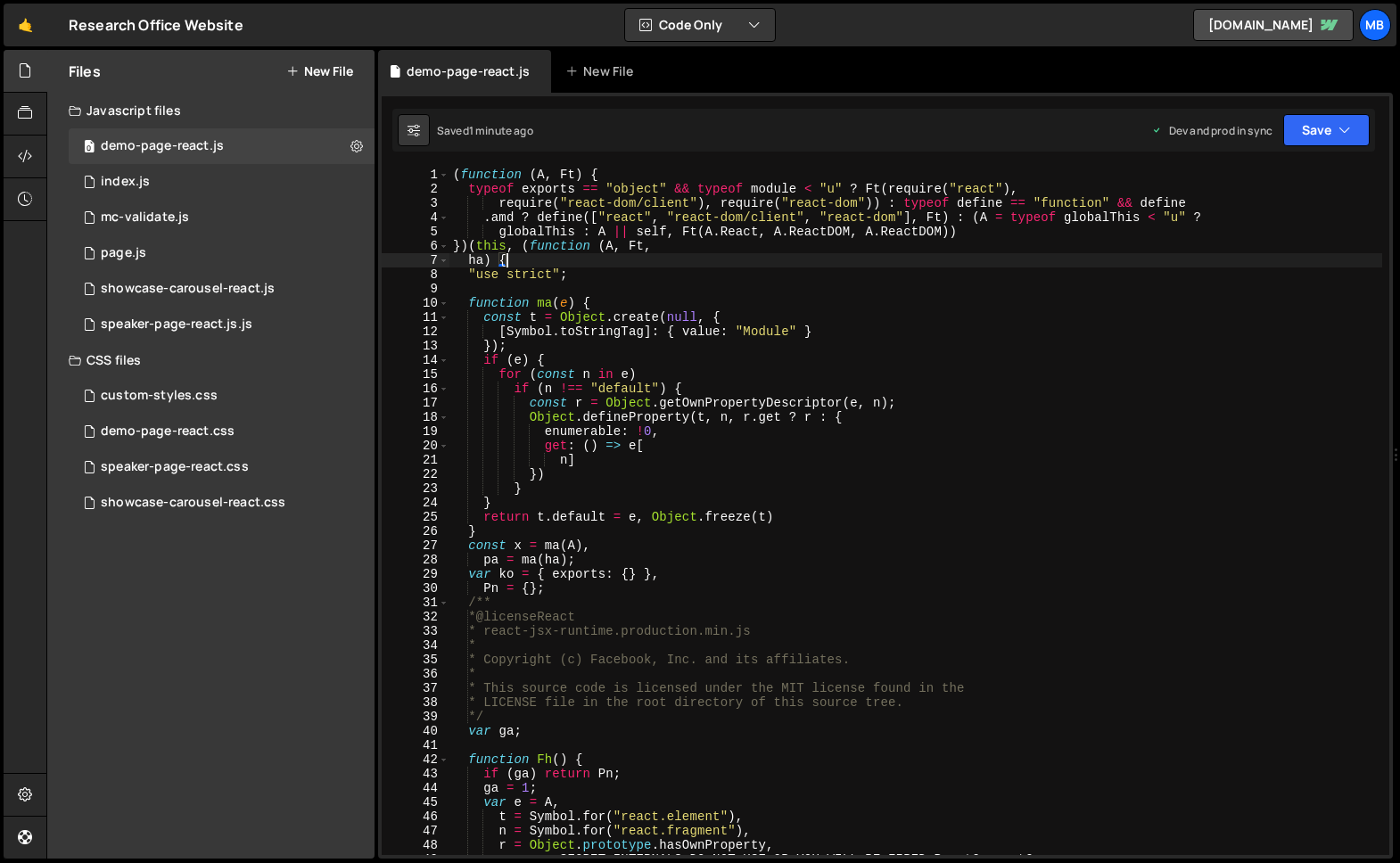
click at [700, 257] on div "( function ( A , Ft ) { typeof exports == "object" && typeof module < "u" ? Ft …" at bounding box center [915, 526] width 932 height 717
type textarea "}));"
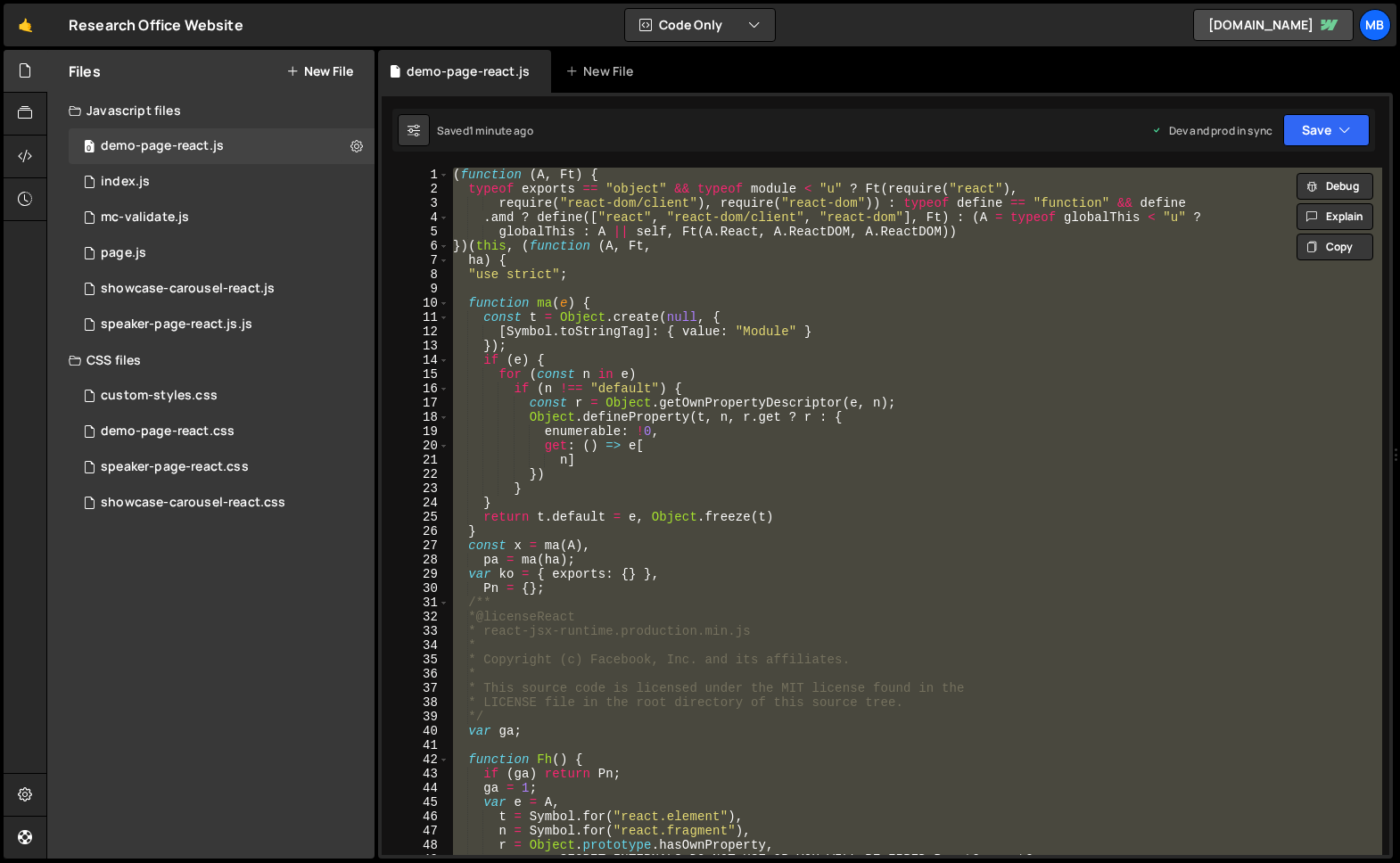
paste textarea
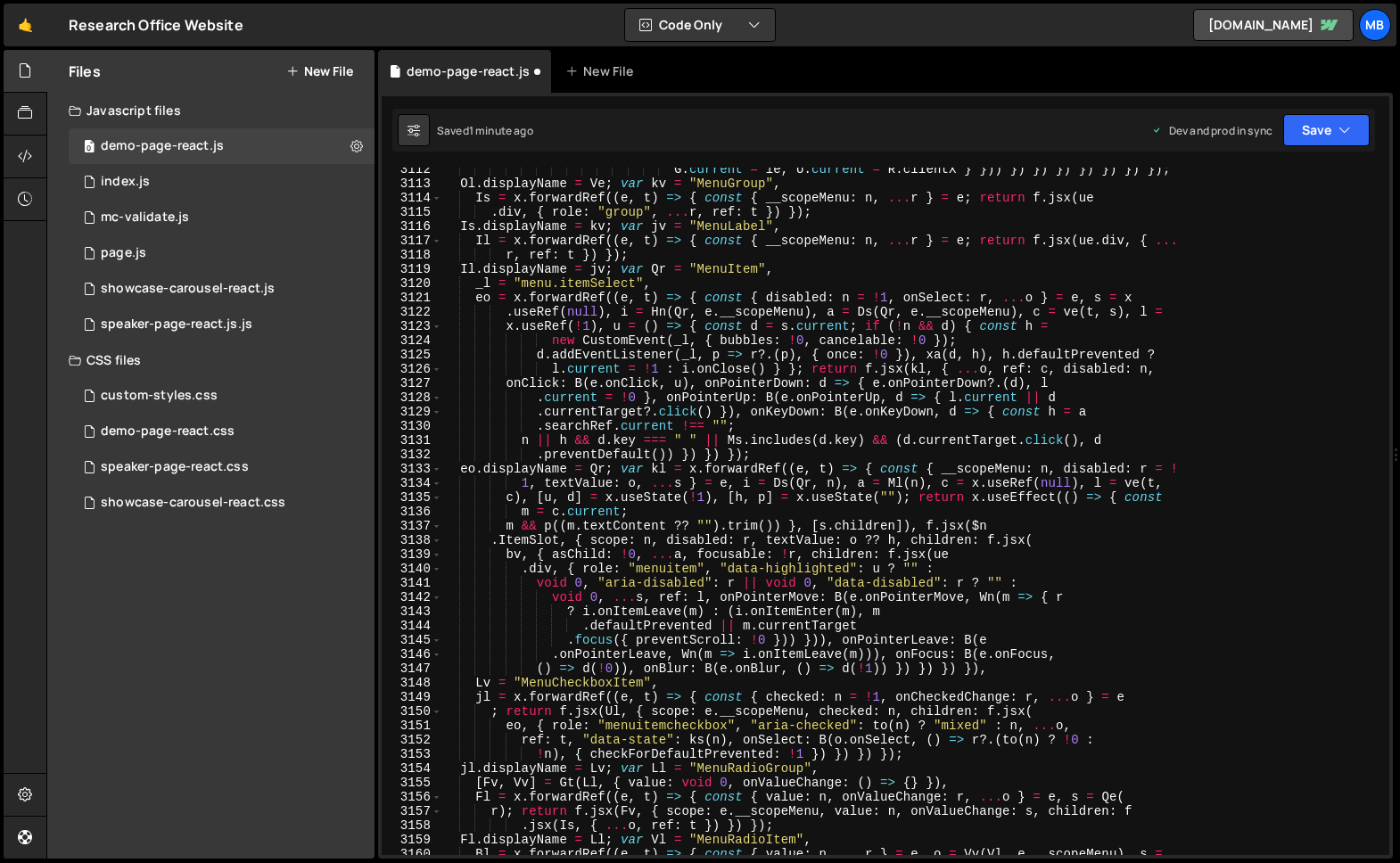
scroll to position [306, 0]
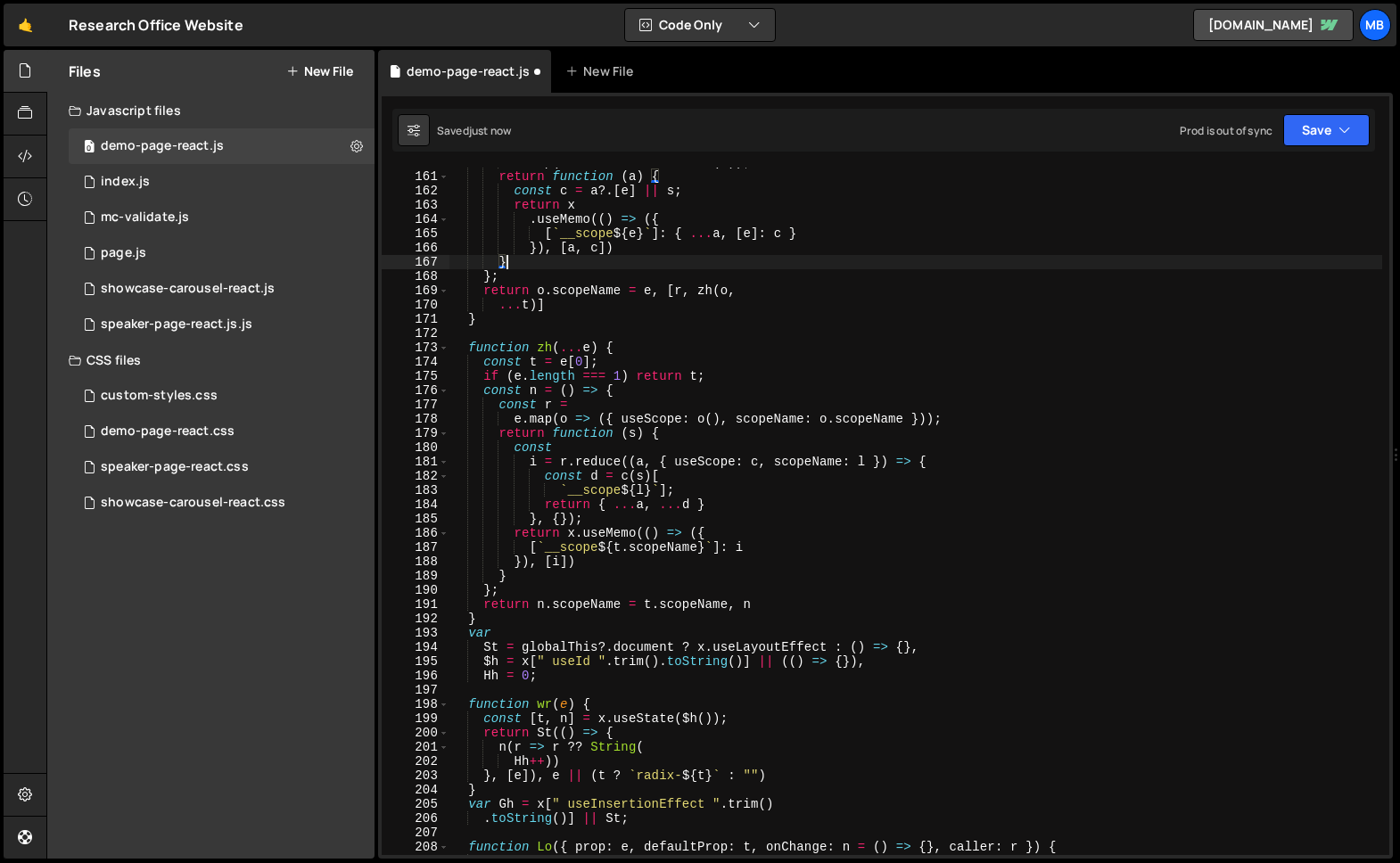
click at [708, 268] on div "n . map ( i => x . createContext ( i )) ; return function ( a ) { const c = a ?…" at bounding box center [915, 513] width 932 height 717
type textarea "}"
drag, startPoint x: 1370, startPoint y: 120, endPoint x: 1359, endPoint y: 121, distance: 11.0
click at [1368, 120] on div "Saved just now Prod is out of sync Upgrade to Edit Save Save to Staging S Saved…" at bounding box center [884, 131] width 983 height 43
click at [1332, 126] on button "Save" at bounding box center [1327, 131] width 86 height 32
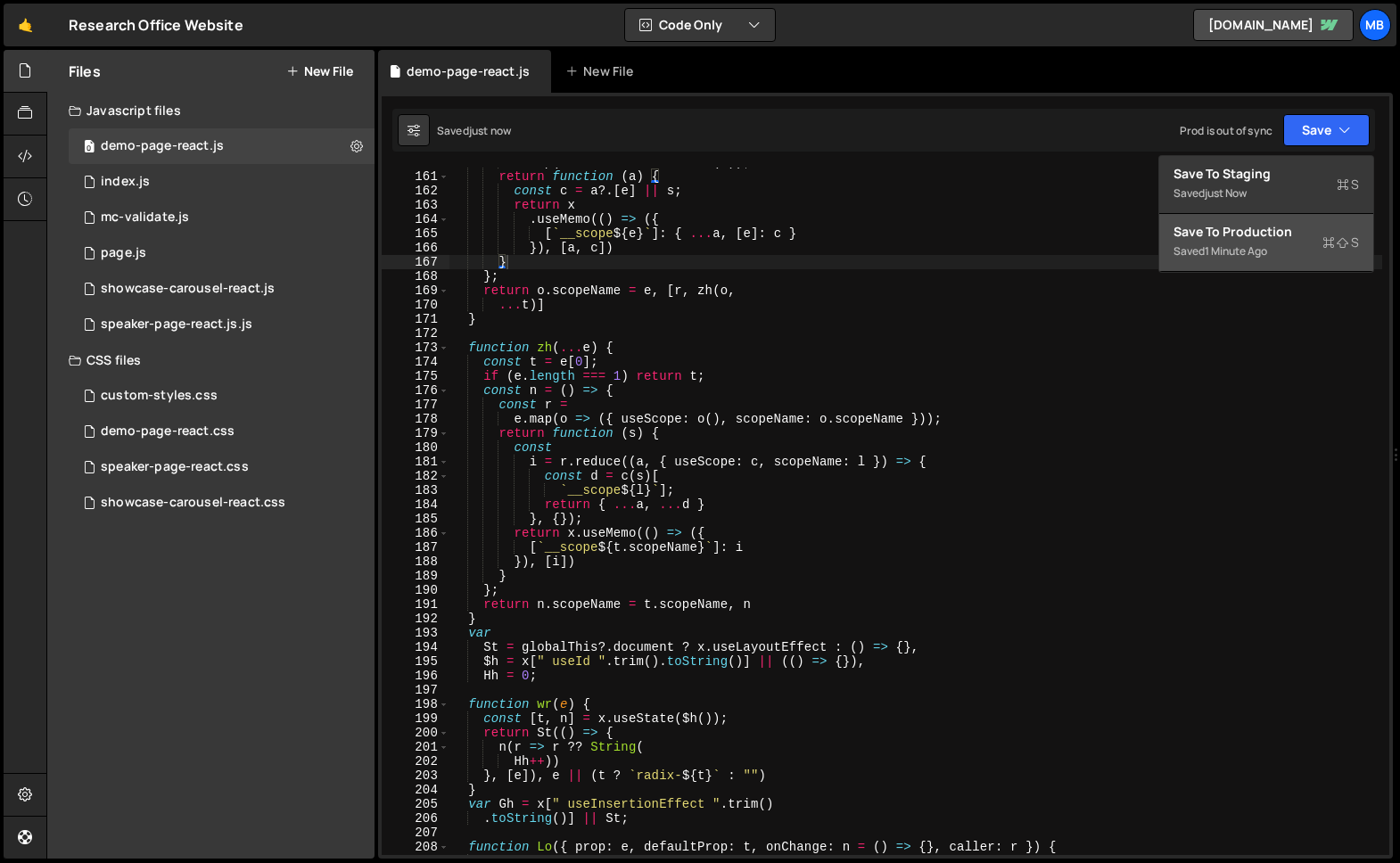
click at [1269, 235] on div "Save to Production S" at bounding box center [1267, 231] width 186 height 18
